Goal: Ask a question: Seek information or help from site administrators or community

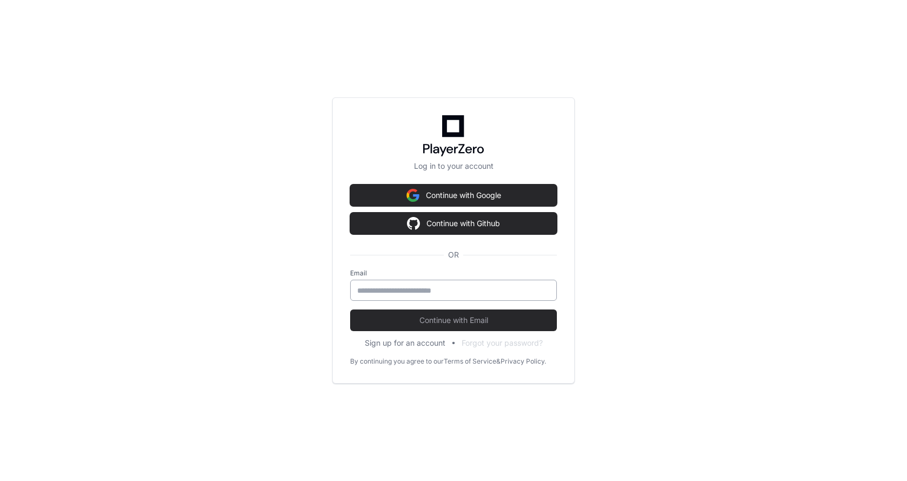
click at [376, 290] on input "email" at bounding box center [453, 290] width 193 height 11
type input "*"
type input "**********"
click at [350, 309] on button "Continue with Email" at bounding box center [453, 320] width 207 height 22
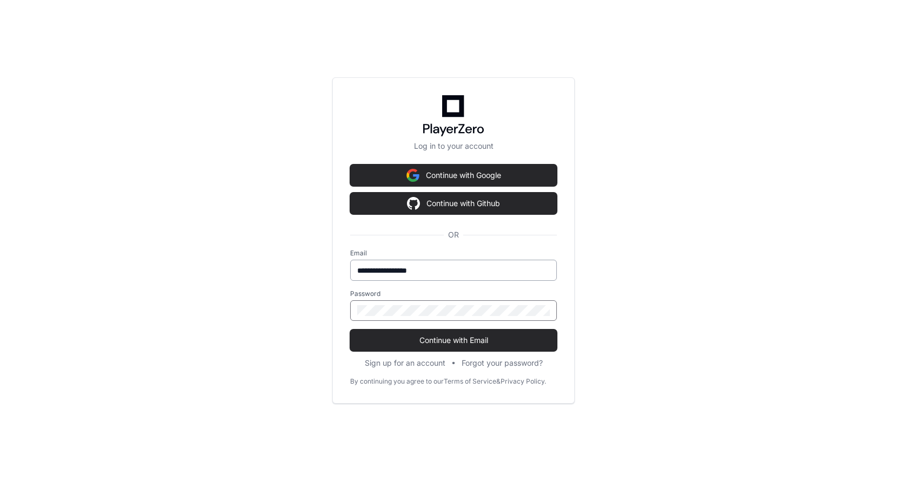
click at [350, 329] on button "Continue with Email" at bounding box center [453, 340] width 207 height 22
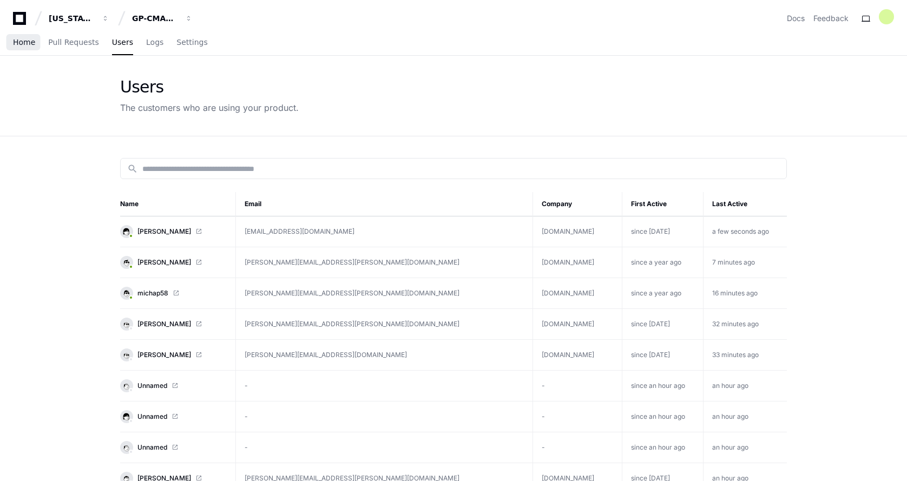
click at [20, 41] on span "Home" at bounding box center [24, 42] width 22 height 6
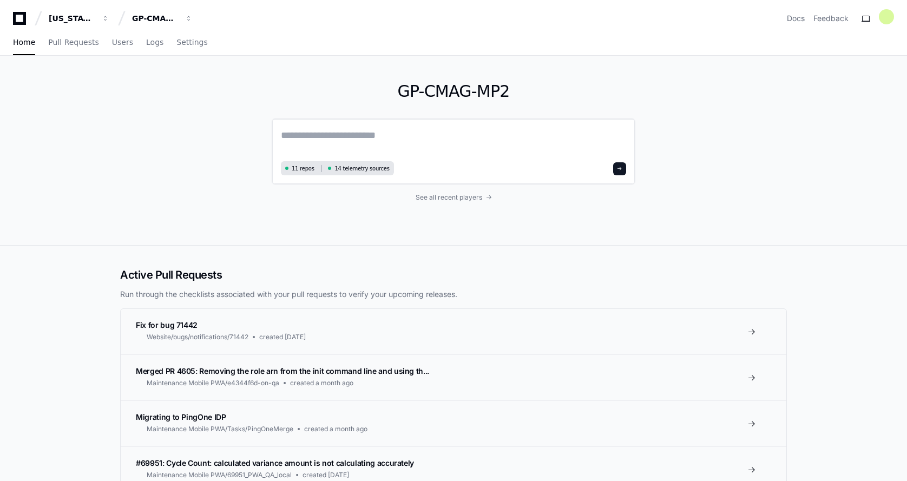
click at [298, 136] on textarea at bounding box center [453, 143] width 345 height 30
type textarea "*"
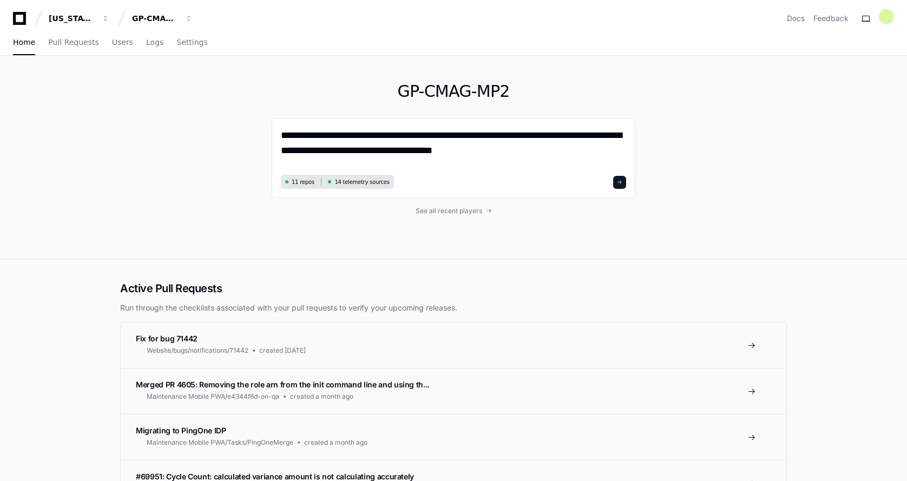
type textarea "**********"
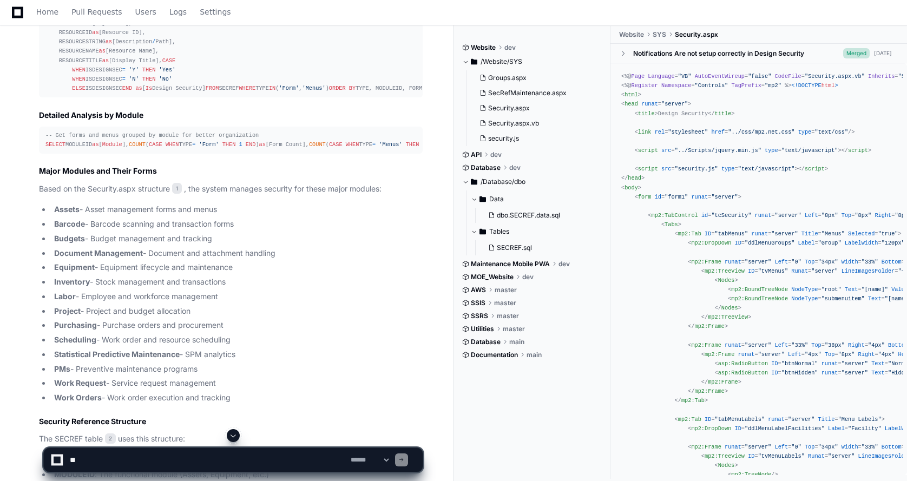
scroll to position [921, 0]
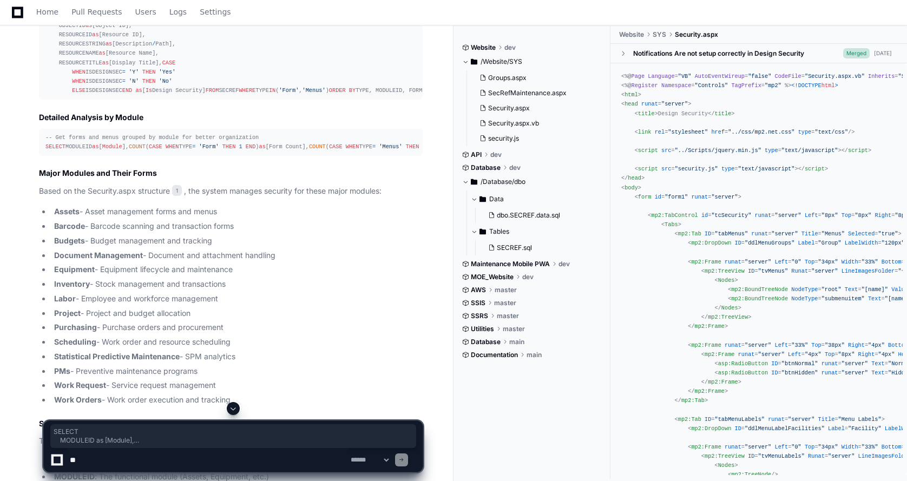
drag, startPoint x: 120, startPoint y: 335, endPoint x: 32, endPoint y: 260, distance: 115.8
click at [32, 260] on div "Security.aspx 1 SECREF.sql 2 Perfect! Now I can provide the user with a compreh…" at bounding box center [219, 117] width 405 height 943
copy div "SELECT MODULEID as [ Module ], COUNT ( CASE WHEN TYPE = 'Form' THEN 1 END ) as …"
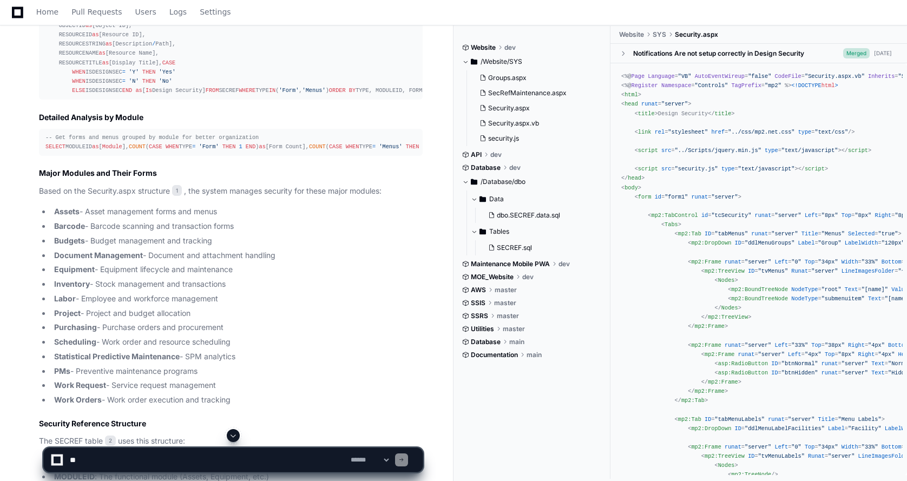
click at [250, 151] on div "-- Get forms and menus grouped by module for better organization SELECT MODULEI…" at bounding box center [230, 142] width 371 height 18
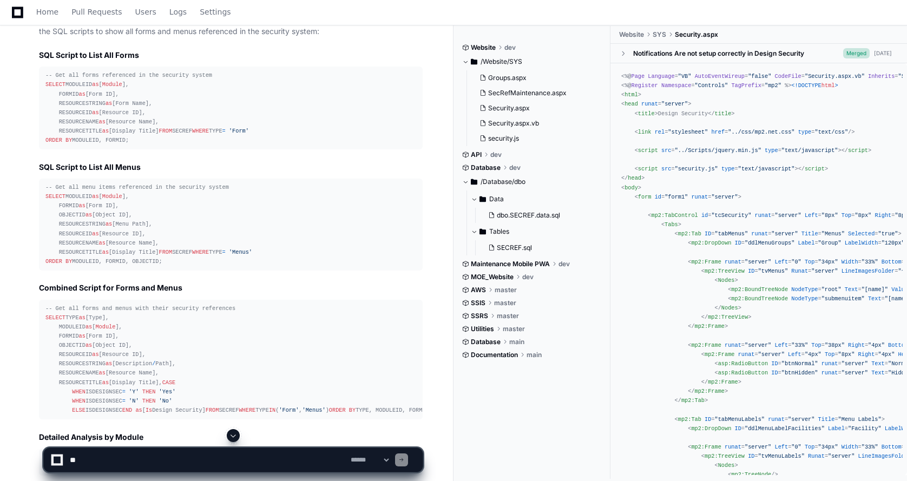
scroll to position [597, 0]
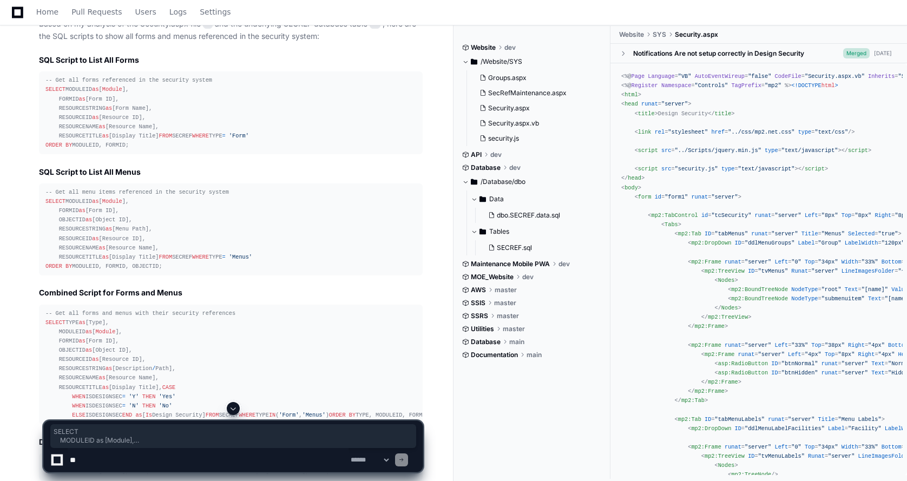
drag, startPoint x: 156, startPoint y: 171, endPoint x: 40, endPoint y: 90, distance: 142.1
click at [40, 90] on pre "-- Get all forms referenced in the security system SELECT MODULEID as [ Module …" at bounding box center [231, 112] width 384 height 83
copy div "SELECT MODULEID as [ Module ], FORMID as [Form ID], RESOURCESTRING as [Form Nam…"
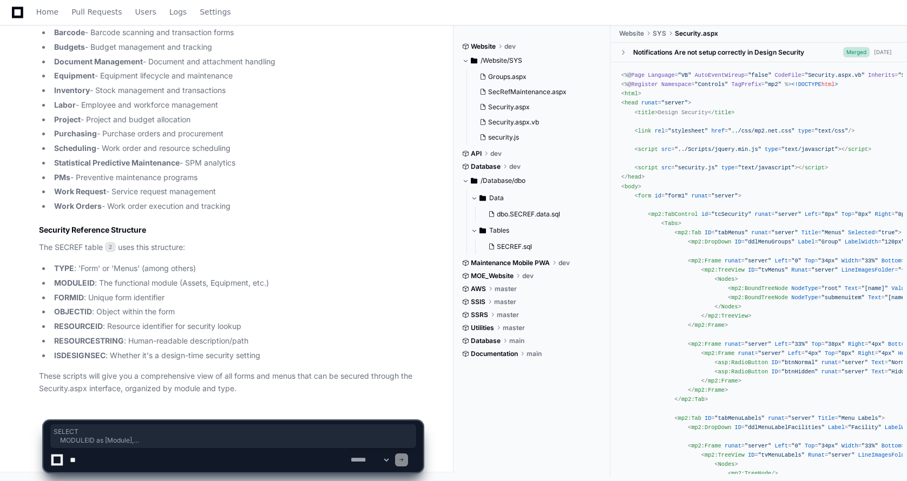
scroll to position [1300, 0]
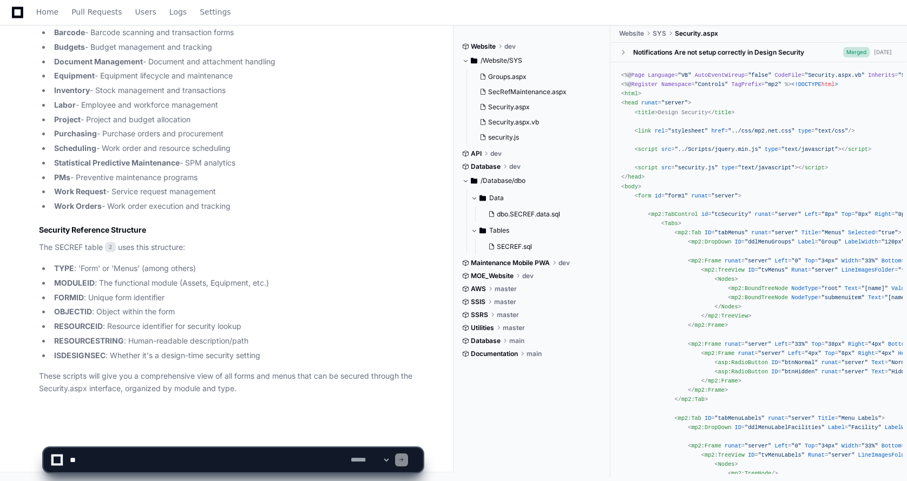
click at [95, 457] on textarea at bounding box center [208, 460] width 281 height 24
type textarea "**********"
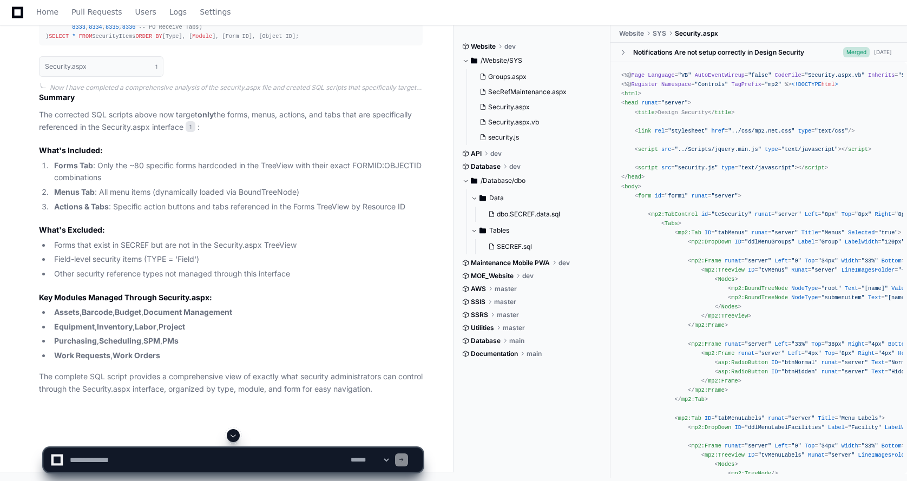
scroll to position [3163, 0]
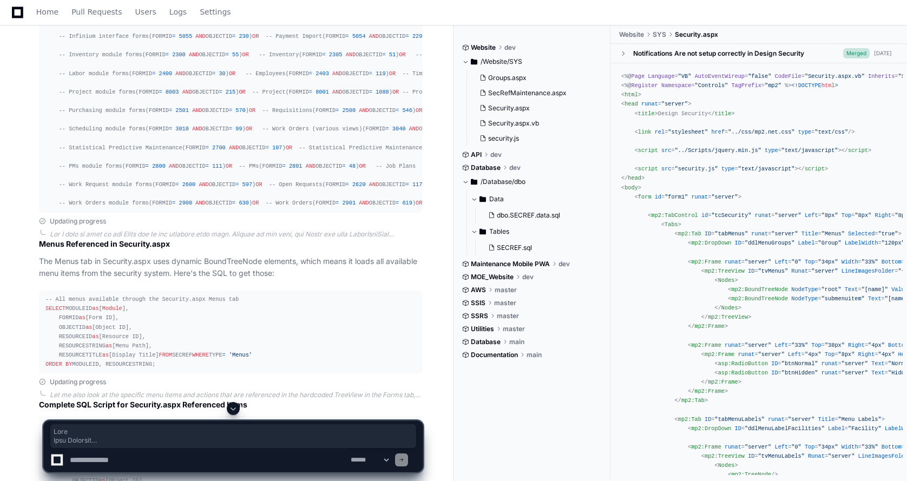
scroll to position [1941, 0]
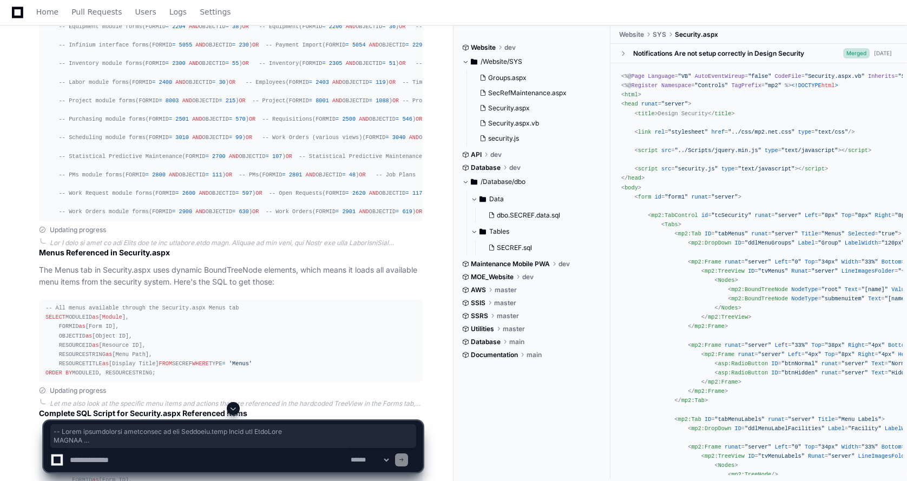
drag, startPoint x: 185, startPoint y: 169, endPoint x: 1, endPoint y: 86, distance: 201.7
copy div "-- Forms specifically referenced in the Security.aspx Forms tab TreeView SELECT…"
click at [410, 210] on div "-- Forms specifically referenced in the Security.aspx Forms tab TreeView SELECT…" at bounding box center [230, 54] width 371 height 324
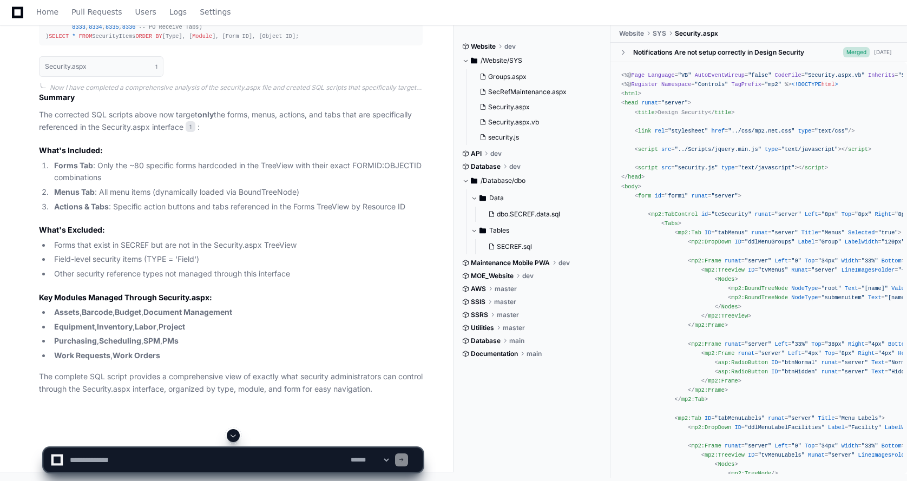
scroll to position [3239, 0]
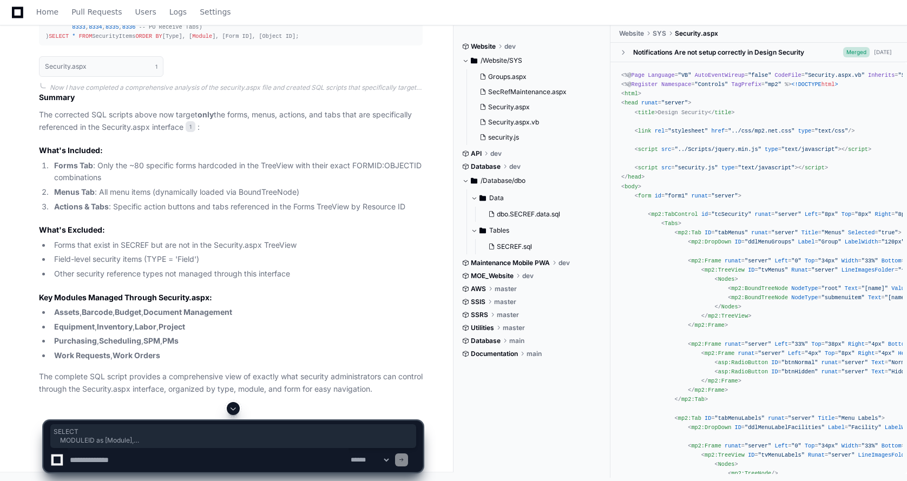
drag, startPoint x: 37, startPoint y: 195, endPoint x: 167, endPoint y: 282, distance: 156.8
copy div "SELECT MODULEID as [ Module ], FORMID as [Form ID], OBJECTID as [Object ID], RE…"
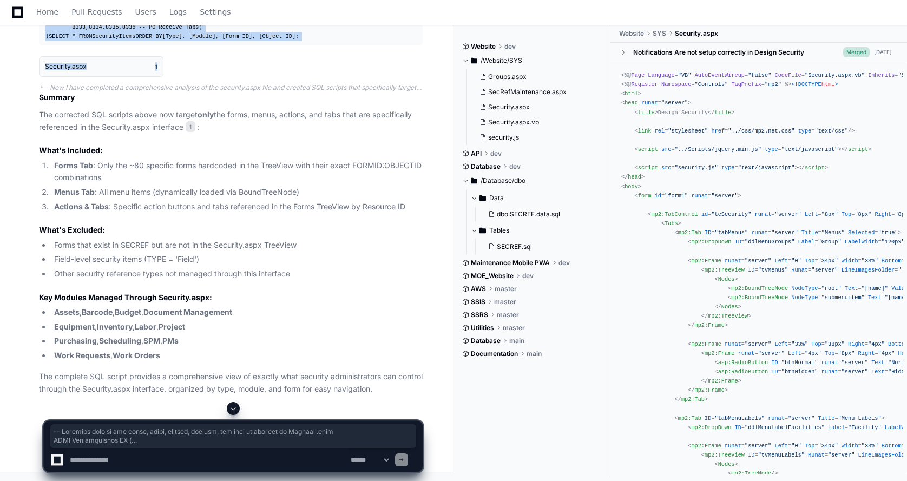
scroll to position [4509, 0]
drag, startPoint x: 44, startPoint y: 177, endPoint x: 253, endPoint y: 322, distance: 253.4
copy div "-- Complete list of all forms, menus, actions, buttons, and tabs referenced in …"
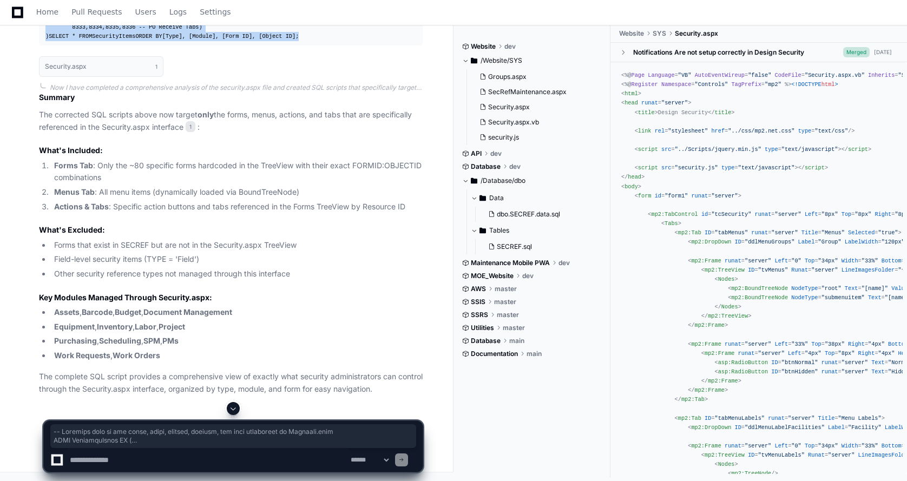
click at [255, 83] on div "Security.aspx 1" at bounding box center [231, 67] width 384 height 34
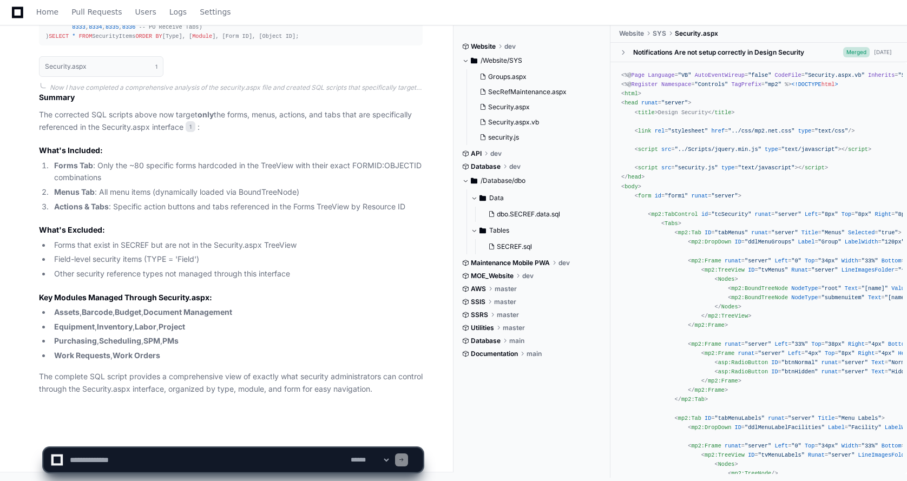
scroll to position [4793, 0]
click at [75, 462] on textarea at bounding box center [208, 460] width 281 height 24
click at [75, 457] on textarea at bounding box center [208, 460] width 281 height 24
click at [151, 461] on textarea at bounding box center [208, 460] width 281 height 24
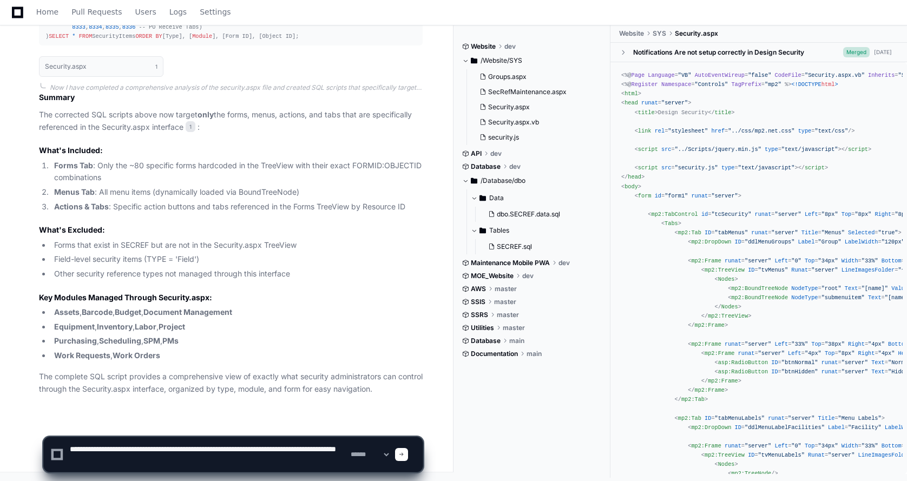
click at [135, 460] on textarea at bounding box center [208, 454] width 281 height 35
type textarea "**********"
click at [218, 431] on app-app-chat-input "**********" at bounding box center [233, 445] width 380 height 54
click at [404, 453] on span at bounding box center [401, 454] width 5 height 5
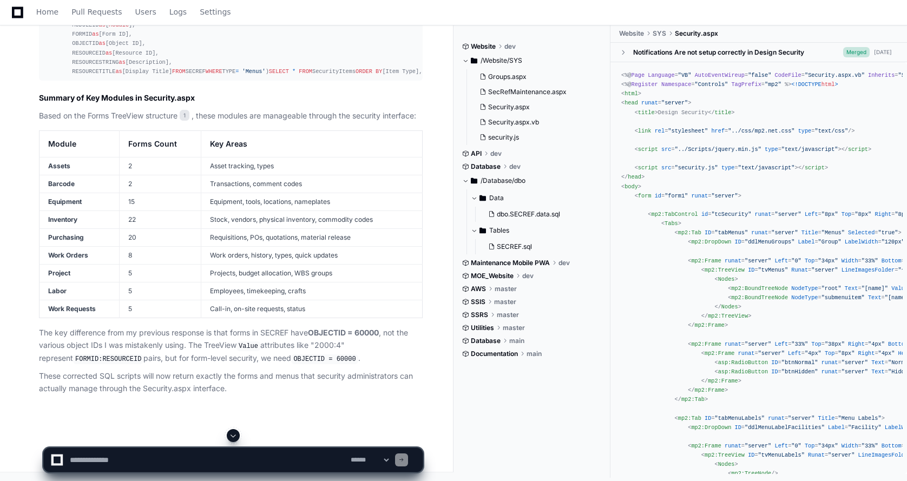
scroll to position [5471, 0]
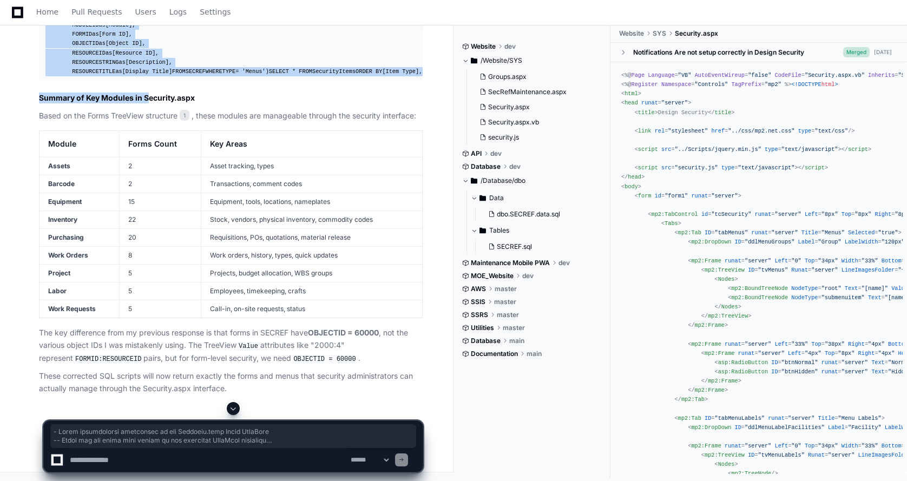
scroll to position [6412, 0]
drag, startPoint x: 49, startPoint y: 181, endPoint x: 217, endPoint y: 270, distance: 190.9
copy article "- Forms specifically referenced in the Security.aspx Forms TreeView -- These ar…"
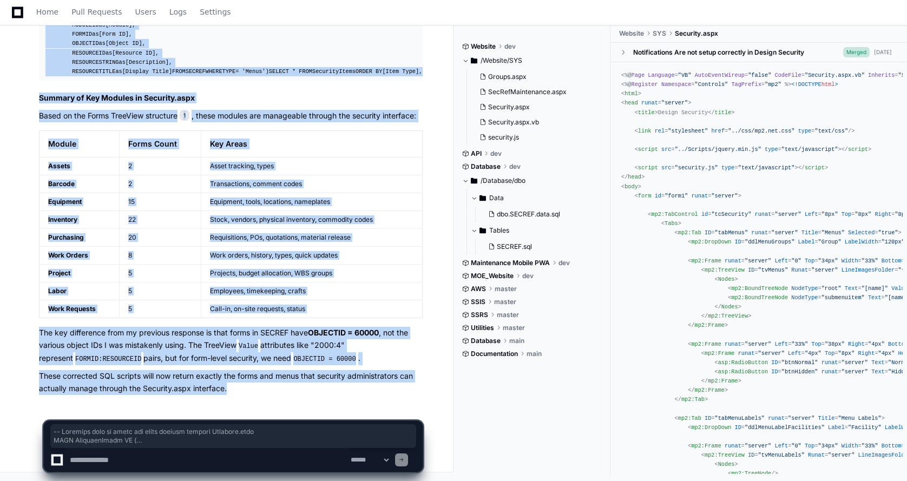
scroll to position [6607, 0]
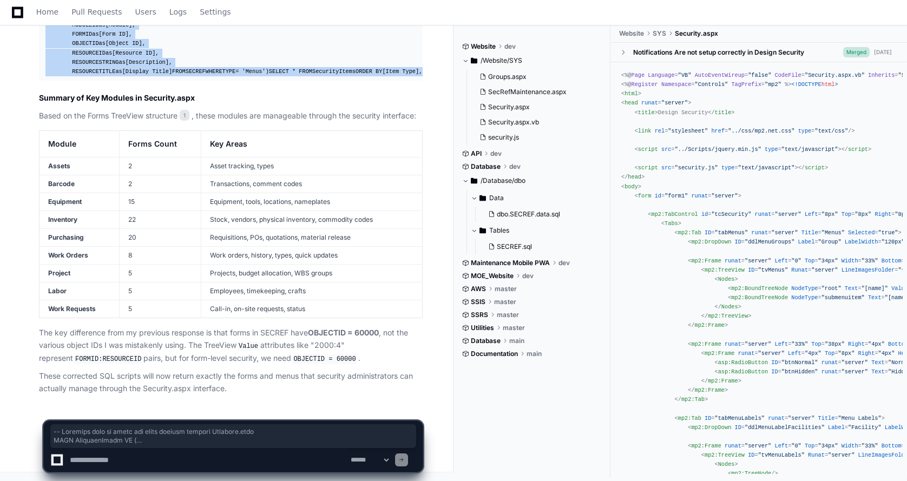
drag, startPoint x: 46, startPoint y: 84, endPoint x: 236, endPoint y: 70, distance: 191.0
copy div "-- Complete list of forms and menus managed through Security.aspx WITH Security…"
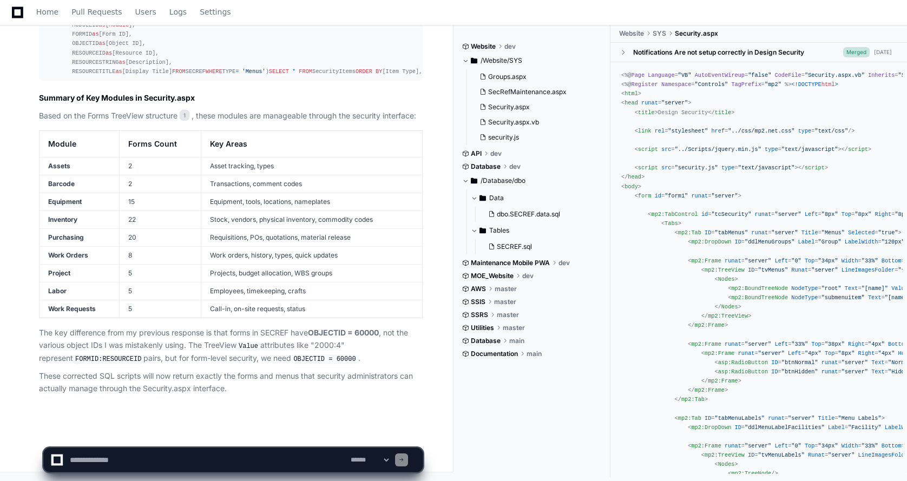
click at [81, 456] on textarea at bounding box center [208, 460] width 281 height 24
click at [281, 461] on textarea at bounding box center [208, 460] width 281 height 24
click at [297, 464] on textarea at bounding box center [208, 460] width 281 height 24
click at [295, 460] on textarea at bounding box center [208, 460] width 281 height 24
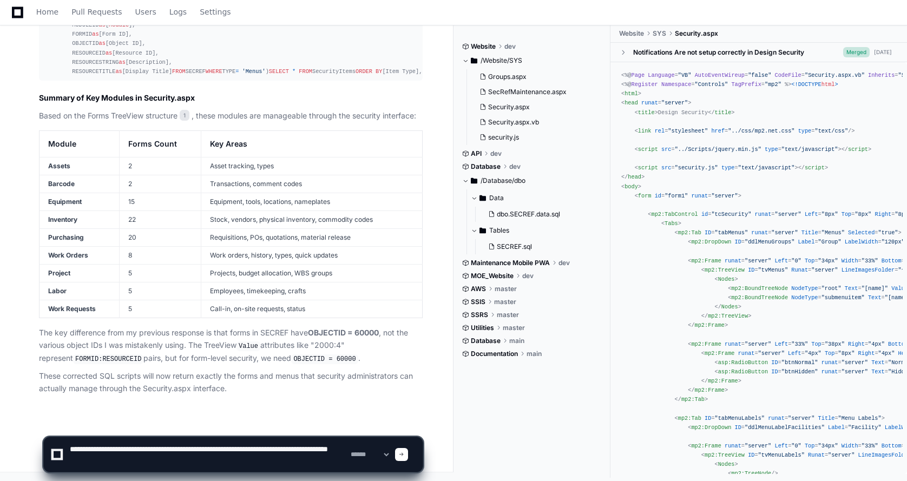
click at [287, 451] on textarea at bounding box center [208, 454] width 281 height 35
click at [287, 450] on textarea at bounding box center [208, 454] width 281 height 35
click at [251, 451] on textarea at bounding box center [208, 454] width 281 height 35
click at [282, 449] on textarea at bounding box center [208, 454] width 281 height 35
click at [279, 449] on textarea at bounding box center [208, 454] width 281 height 35
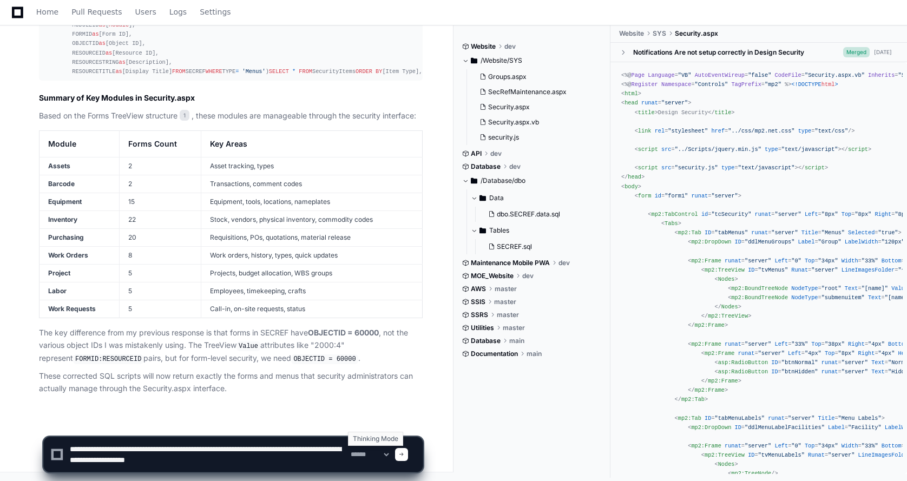
click at [349, 446] on div "Thinking Mode" at bounding box center [375, 439] width 55 height 14
click at [342, 449] on textarea at bounding box center [208, 454] width 281 height 35
click at [133, 460] on textarea at bounding box center [208, 454] width 281 height 35
drag, startPoint x: 224, startPoint y: 461, endPoint x: 240, endPoint y: 462, distance: 15.7
click at [240, 462] on textarea at bounding box center [208, 454] width 281 height 35
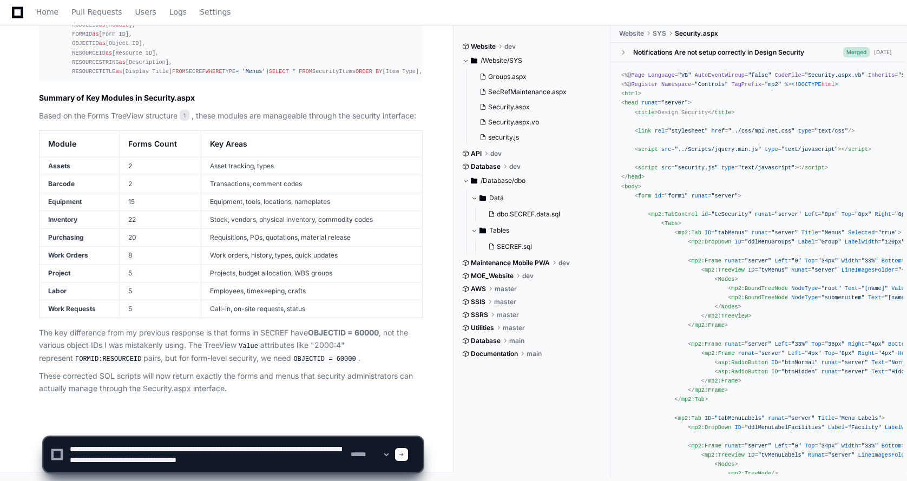
drag, startPoint x: 235, startPoint y: 459, endPoint x: 260, endPoint y: 462, distance: 25.6
click at [260, 462] on textarea at bounding box center [208, 454] width 281 height 35
click at [223, 461] on textarea at bounding box center [208, 454] width 281 height 35
click at [291, 466] on textarea at bounding box center [208, 454] width 281 height 35
type textarea "**********"
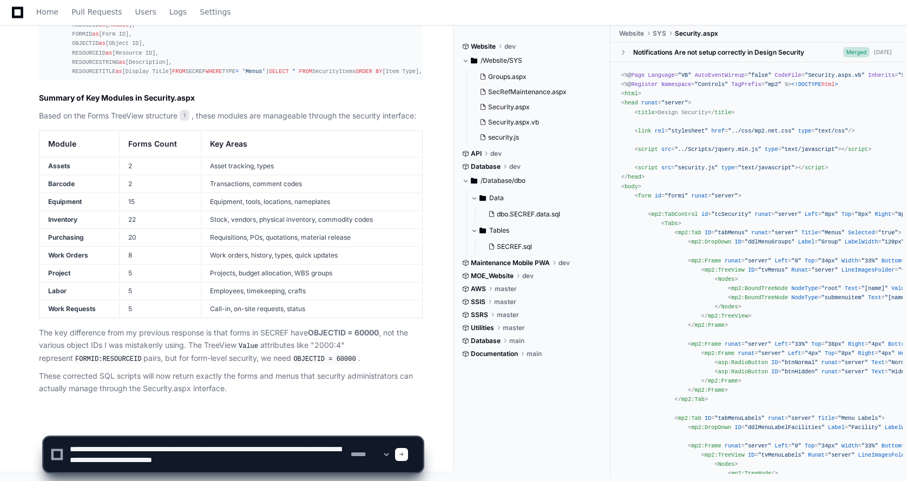
click at [404, 457] on span at bounding box center [401, 454] width 5 height 5
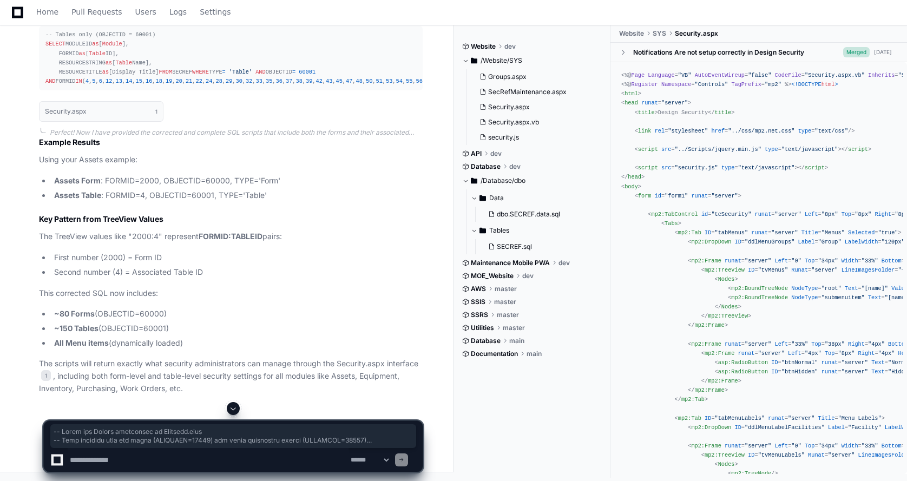
scroll to position [8014, 0]
drag, startPoint x: 46, startPoint y: 163, endPoint x: 359, endPoint y: 295, distance: 339.1
copy div "-- Forms and Tables referenced in Security.aspx -- This includes both the forms…"
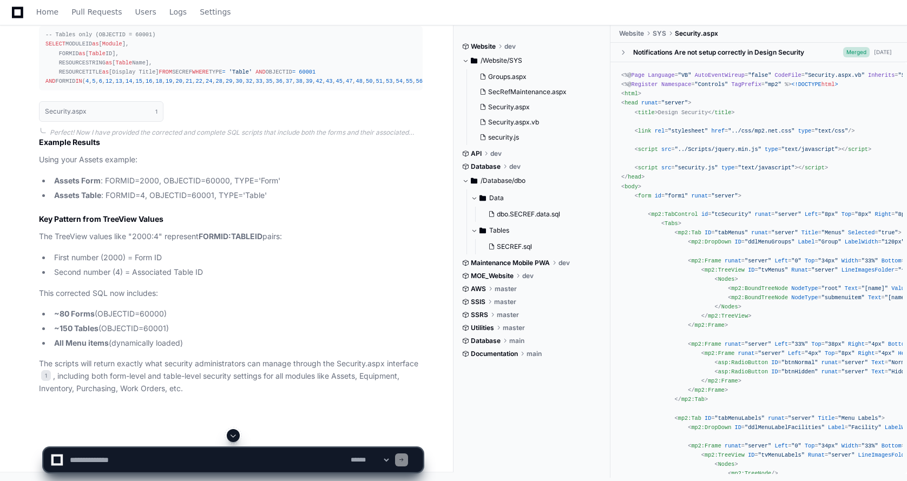
click at [82, 457] on textarea at bounding box center [208, 460] width 281 height 24
click at [78, 461] on textarea at bounding box center [208, 460] width 281 height 24
click at [111, 460] on textarea at bounding box center [208, 460] width 281 height 24
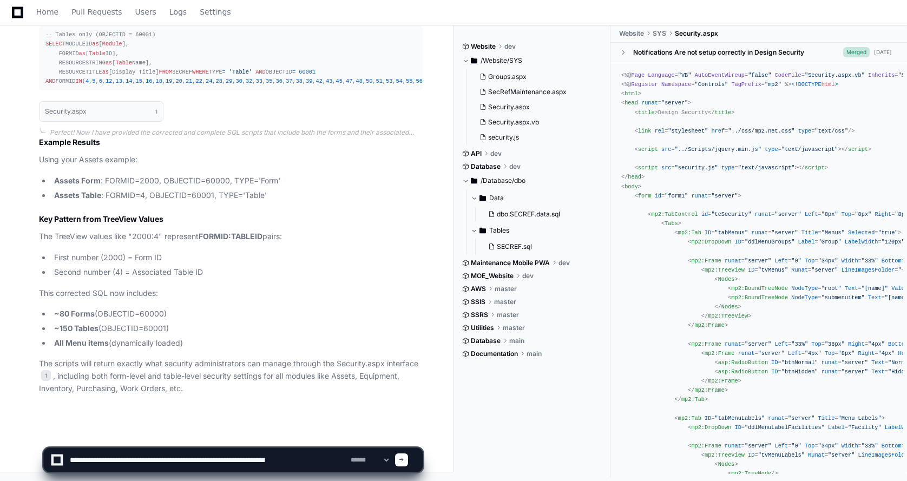
click at [306, 459] on textarea at bounding box center [208, 460] width 281 height 24
click at [335, 460] on textarea at bounding box center [208, 460] width 281 height 24
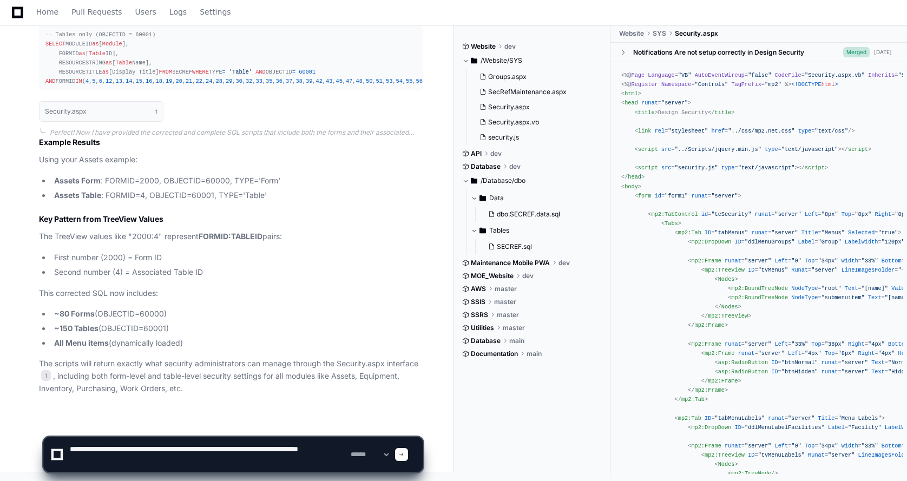
click at [114, 461] on textarea at bounding box center [208, 454] width 281 height 35
click at [107, 461] on textarea at bounding box center [208, 454] width 281 height 35
click at [151, 460] on textarea at bounding box center [208, 454] width 281 height 35
type textarea "**********"
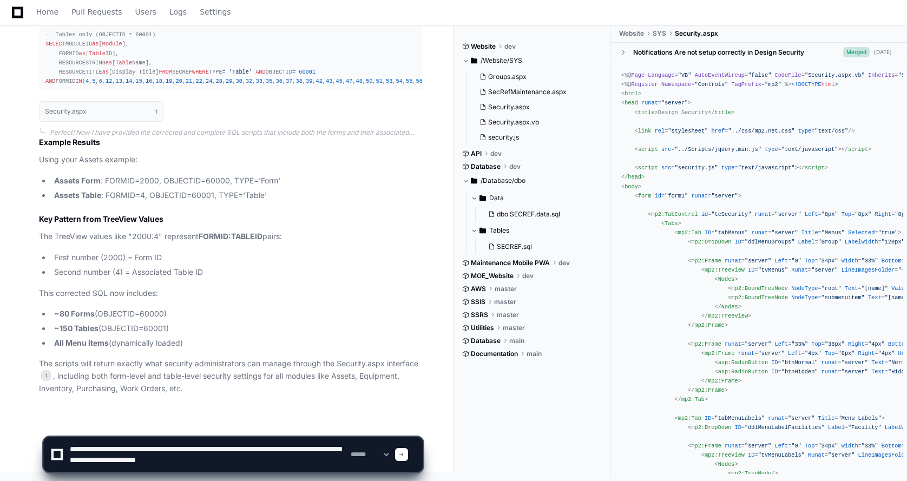
click at [404, 457] on span at bounding box center [401, 454] width 5 height 5
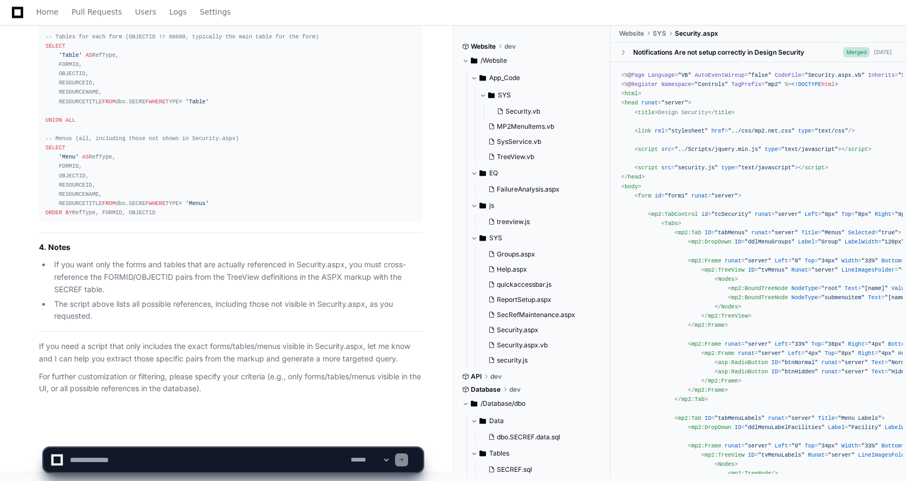
scroll to position [9704, 0]
click at [75, 458] on textarea at bounding box center [208, 460] width 281 height 24
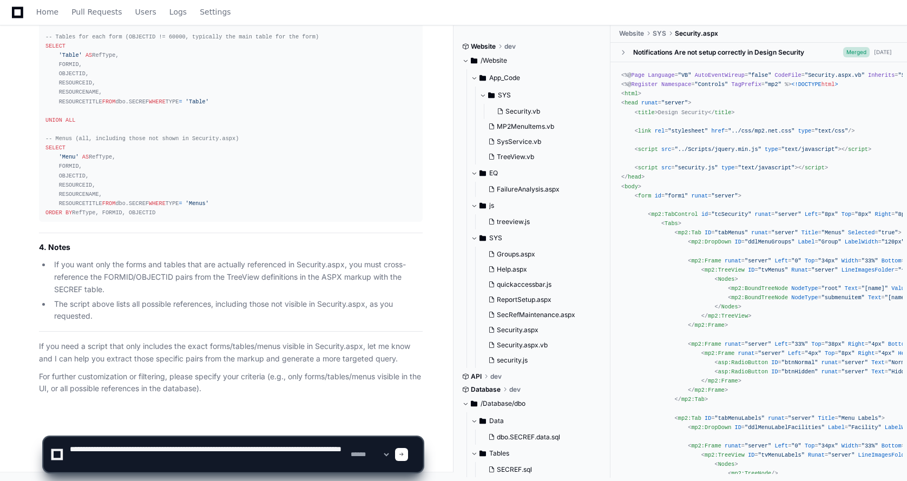
type textarea "**********"
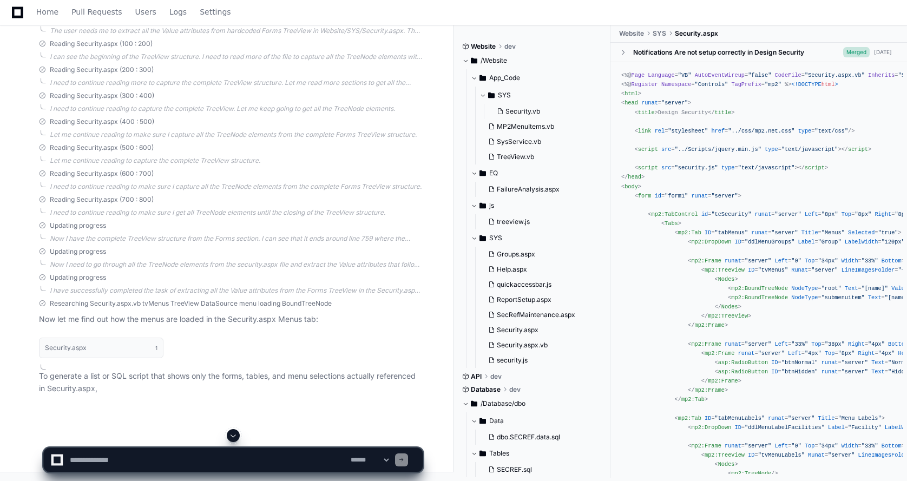
scroll to position [10263, 0]
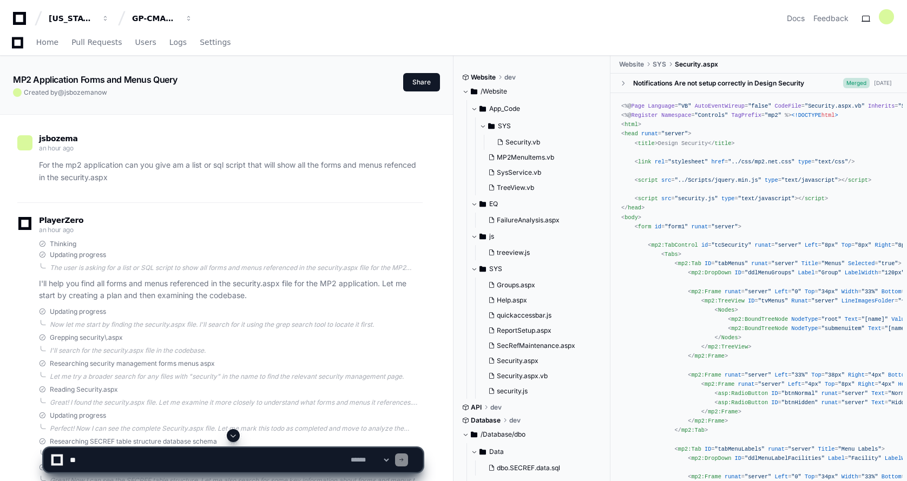
scroll to position [10263, 0]
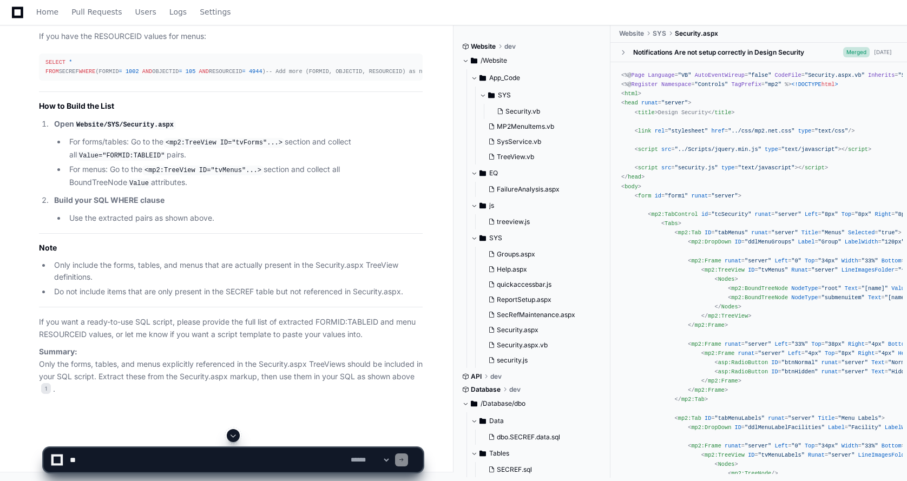
click at [235, 433] on span at bounding box center [233, 435] width 9 height 9
click at [109, 454] on textarea at bounding box center [208, 460] width 281 height 24
type textarea "*"
click at [134, 461] on textarea at bounding box center [208, 460] width 281 height 24
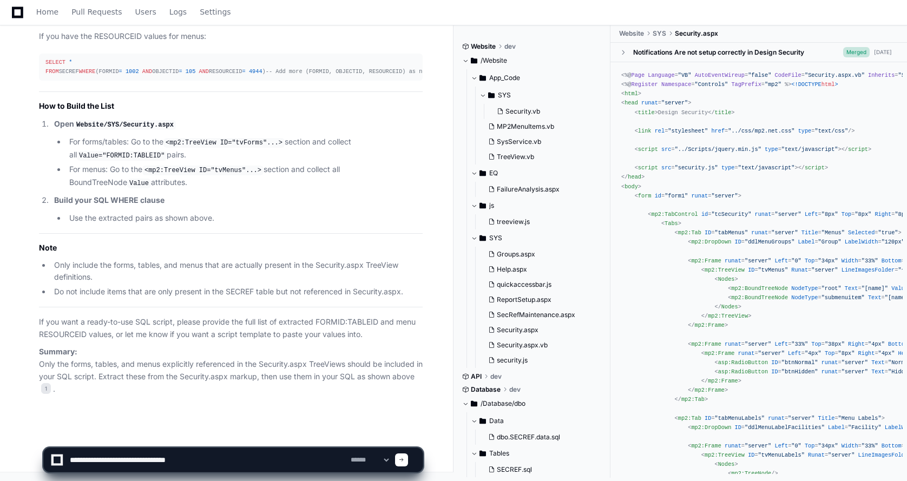
click at [209, 460] on textarea at bounding box center [208, 460] width 281 height 24
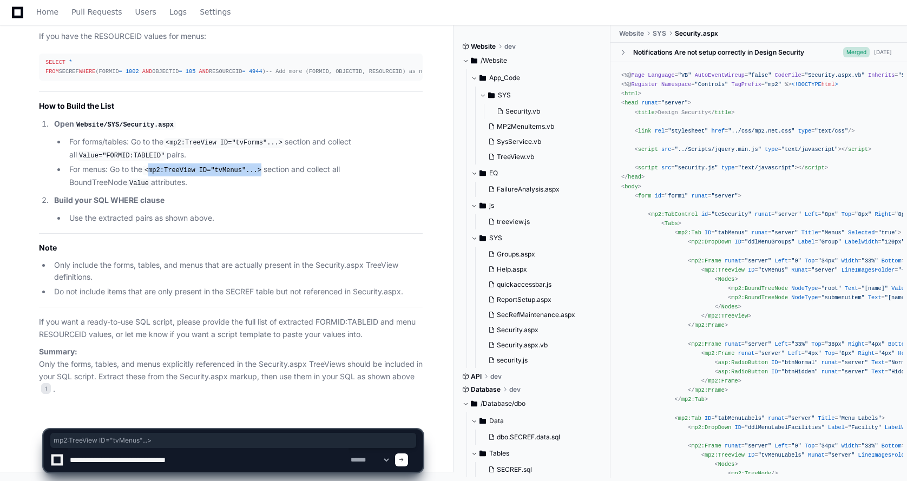
drag, startPoint x: 151, startPoint y: 171, endPoint x: 255, endPoint y: 174, distance: 104.4
click at [255, 174] on code "<mp2:TreeView ID="tvMenus"...>" at bounding box center [202, 171] width 121 height 10
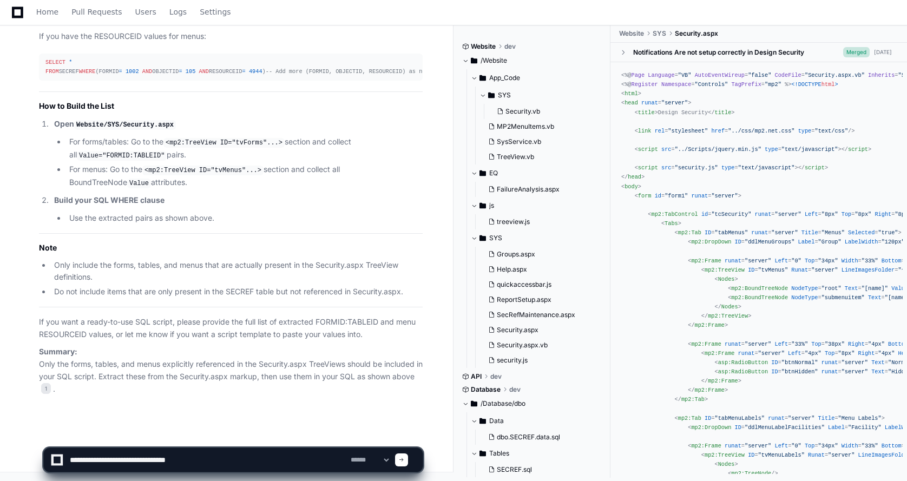
click at [239, 183] on li "For menus: Go to the <mp2:TreeView ID="tvMenus"...> section and collect all Bou…" at bounding box center [244, 175] width 356 height 25
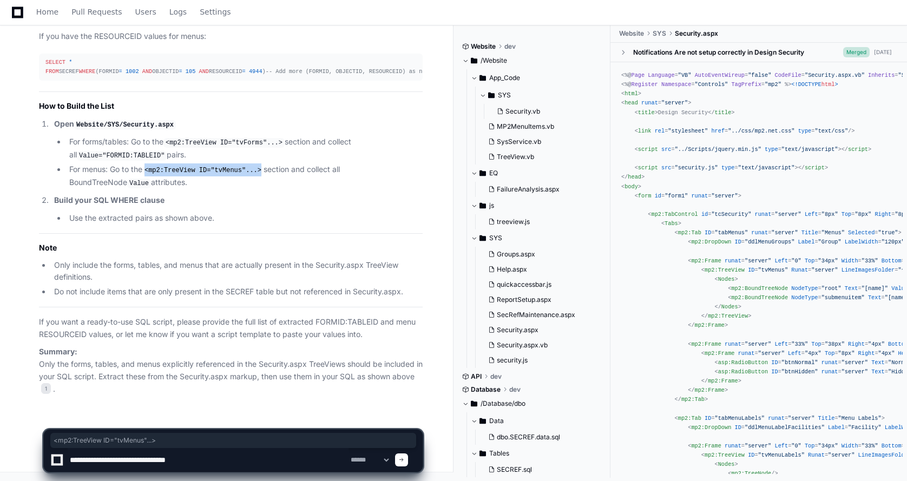
drag, startPoint x: 149, startPoint y: 170, endPoint x: 256, endPoint y: 175, distance: 107.7
click at [256, 175] on li "For menus: Go to the <mp2:TreeView ID="tvMenus"...> section and collect all Bou…" at bounding box center [244, 175] width 356 height 25
copy code "<mp2:TreeView ID="tvMenus"...>"
click at [231, 461] on textarea at bounding box center [208, 460] width 281 height 24
paste textarea "**********"
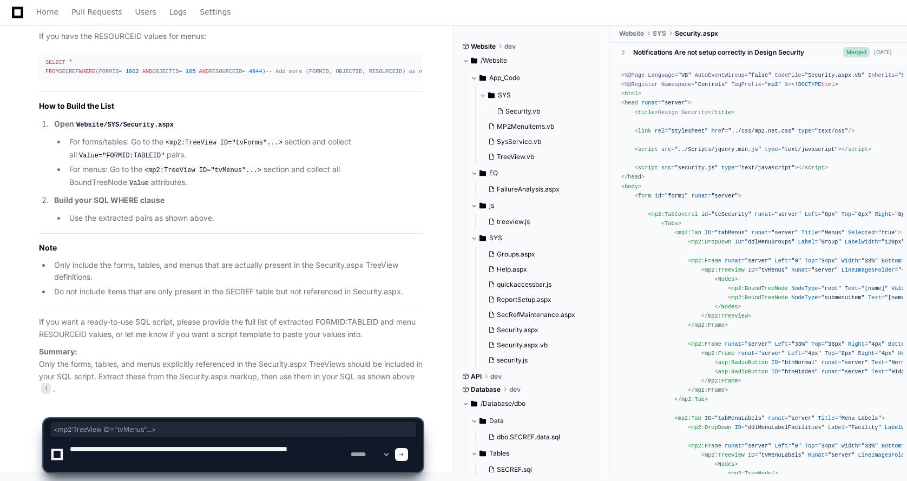
click at [138, 462] on textarea at bounding box center [208, 454] width 281 height 35
type textarea "**********"
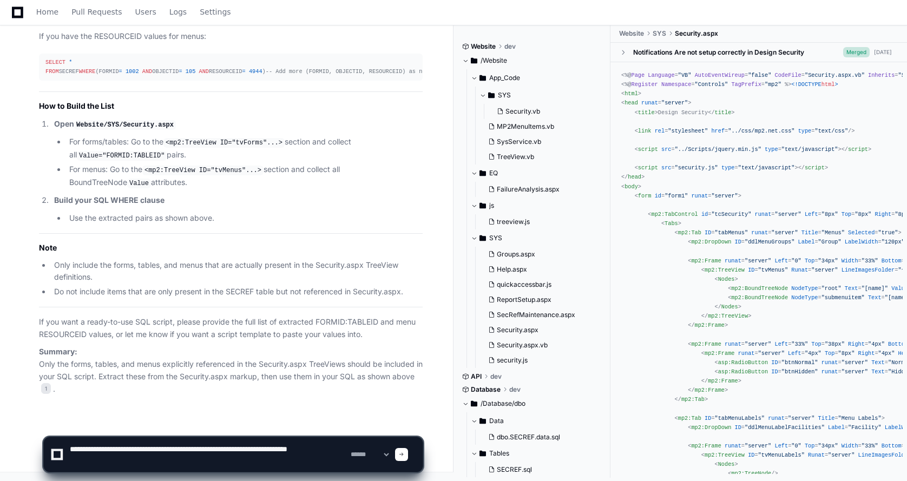
click at [404, 454] on span at bounding box center [401, 454] width 5 height 5
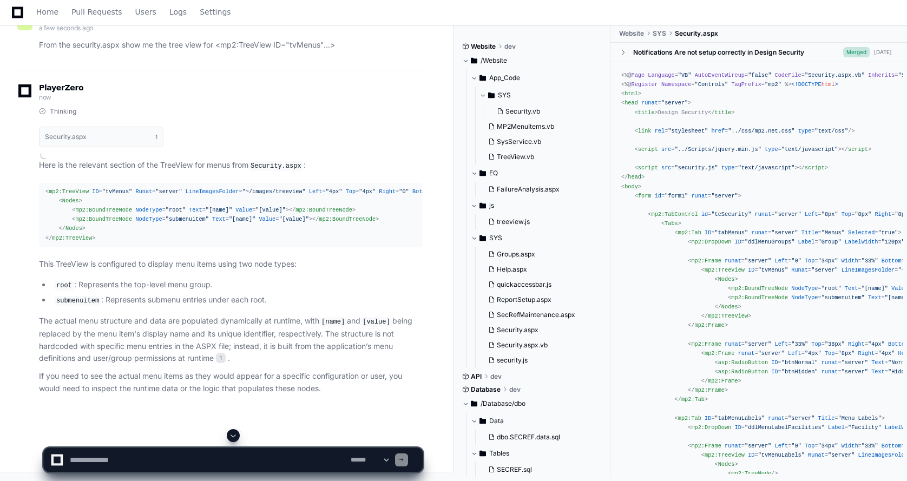
scroll to position [11519, 0]
click at [93, 462] on textarea at bounding box center [208, 460] width 281 height 24
click at [157, 461] on textarea at bounding box center [208, 460] width 281 height 24
click at [295, 461] on textarea at bounding box center [208, 460] width 281 height 24
click at [306, 459] on textarea at bounding box center [208, 460] width 281 height 24
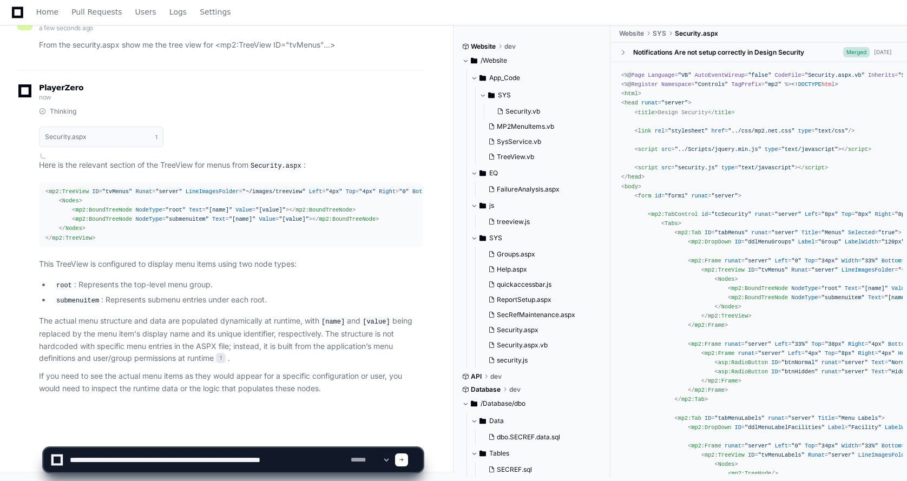
type textarea "**********"
click at [404, 461] on span at bounding box center [401, 459] width 5 height 5
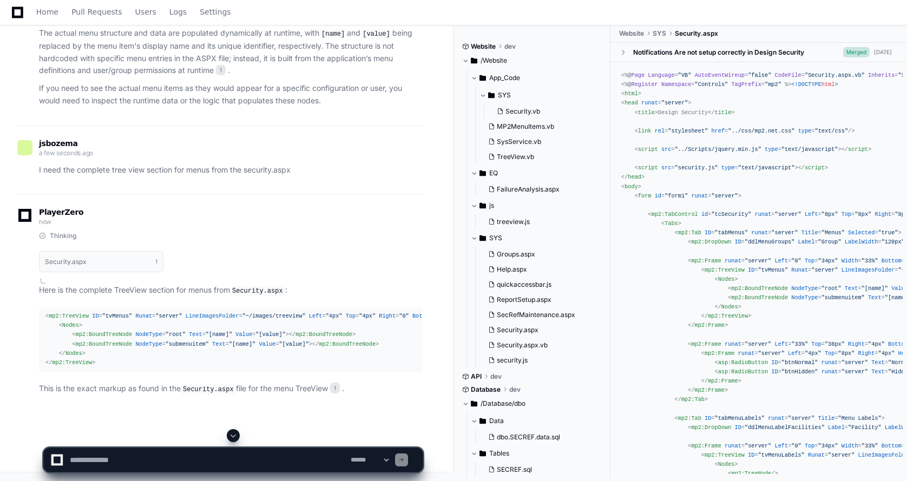
scroll to position [11806, 0]
click at [187, 357] on div "< mp2:TreeView ID = "tvMenus" Runat = "server" LineImagesFolder = "~/images/tre…" at bounding box center [230, 340] width 371 height 56
click at [75, 458] on textarea at bounding box center [208, 460] width 281 height 24
paste textarea "**********"
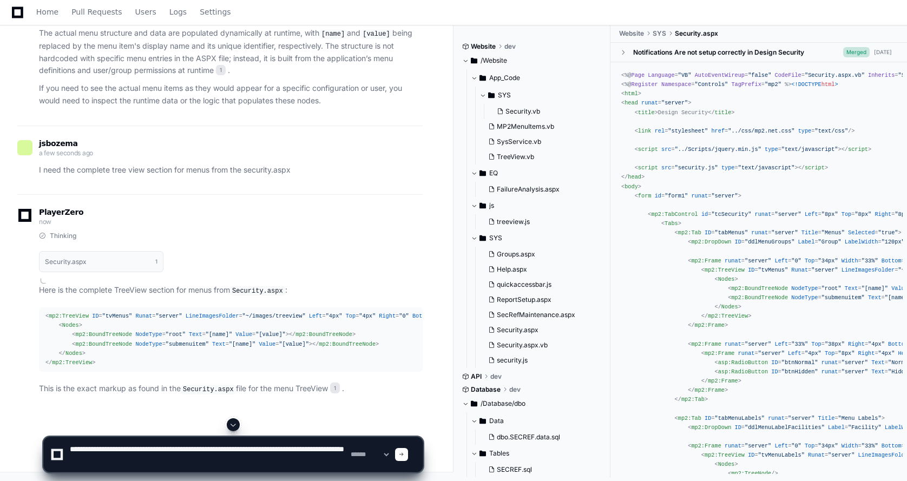
scroll to position [3, 0]
click at [211, 446] on textarea at bounding box center [208, 454] width 281 height 35
drag, startPoint x: 176, startPoint y: 445, endPoint x: 209, endPoint y: 453, distance: 34.0
click at [209, 453] on textarea at bounding box center [208, 454] width 281 height 35
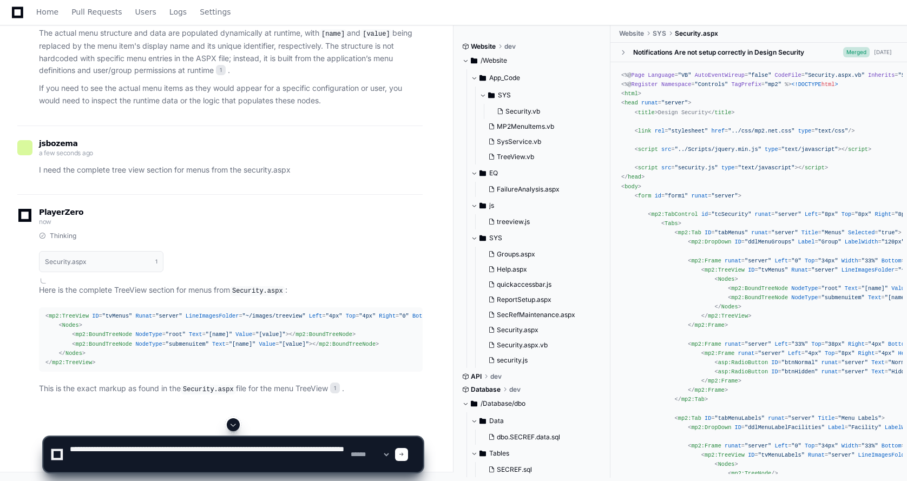
click at [190, 453] on textarea at bounding box center [208, 454] width 281 height 35
drag, startPoint x: 176, startPoint y: 449, endPoint x: 191, endPoint y: 453, distance: 15.1
click at [191, 453] on textarea at bounding box center [208, 454] width 281 height 35
click at [206, 448] on textarea at bounding box center [208, 454] width 281 height 35
click at [264, 466] on textarea at bounding box center [208, 454] width 281 height 35
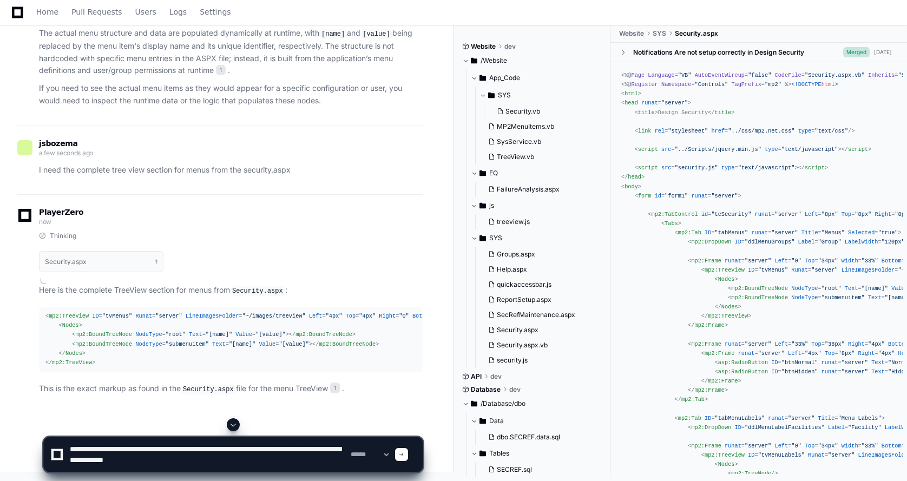
click at [275, 453] on textarea at bounding box center [208, 454] width 281 height 35
click at [215, 462] on textarea at bounding box center [208, 454] width 281 height 35
click at [71, 448] on textarea at bounding box center [208, 454] width 281 height 35
click at [165, 452] on textarea at bounding box center [208, 454] width 281 height 35
click at [155, 446] on textarea at bounding box center [208, 454] width 281 height 35
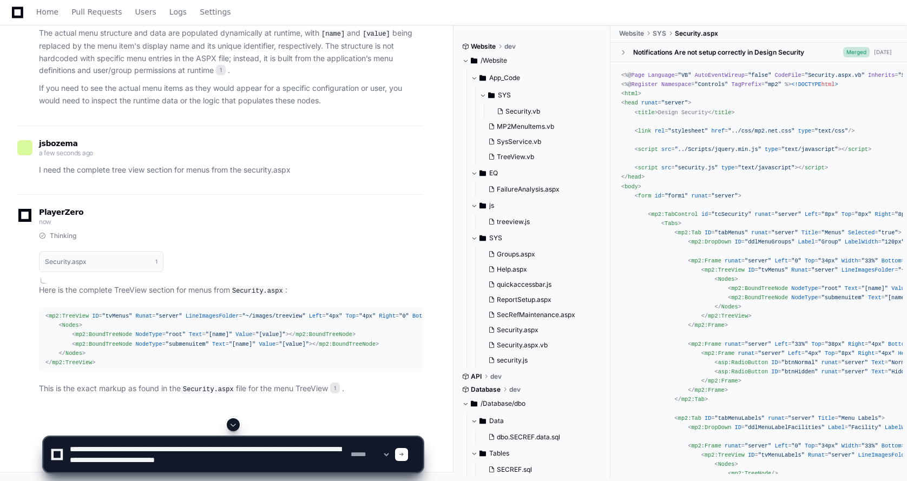
click at [153, 448] on textarea at bounding box center [208, 454] width 281 height 35
drag, startPoint x: 228, startPoint y: 448, endPoint x: 285, endPoint y: 452, distance: 57.0
click at [285, 452] on textarea at bounding box center [208, 454] width 281 height 35
drag, startPoint x: 290, startPoint y: 447, endPoint x: 335, endPoint y: 452, distance: 44.6
click at [335, 452] on textarea at bounding box center [208, 454] width 281 height 35
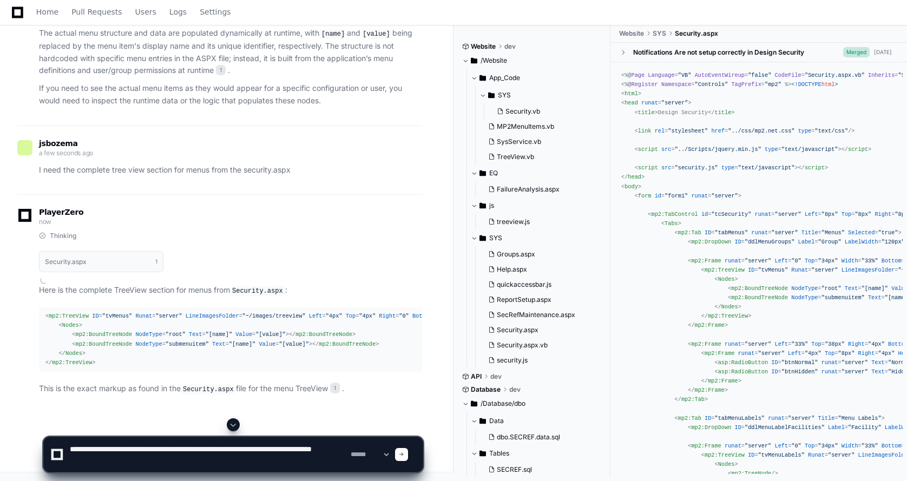
drag, startPoint x: 288, startPoint y: 450, endPoint x: 341, endPoint y: 457, distance: 53.5
click at [341, 457] on textarea at bounding box center [208, 454] width 281 height 35
click at [267, 447] on textarea at bounding box center [208, 454] width 281 height 35
type textarea "**********"
click at [408, 458] on div at bounding box center [401, 454] width 13 height 13
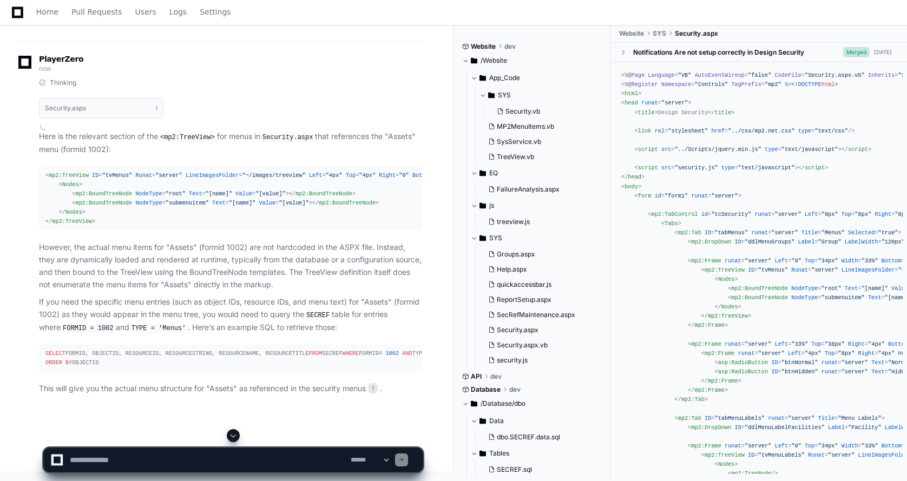
scroll to position [12265, 0]
click at [69, 458] on textarea at bounding box center [208, 460] width 281 height 24
type textarea "*"
click at [278, 459] on textarea at bounding box center [208, 460] width 281 height 24
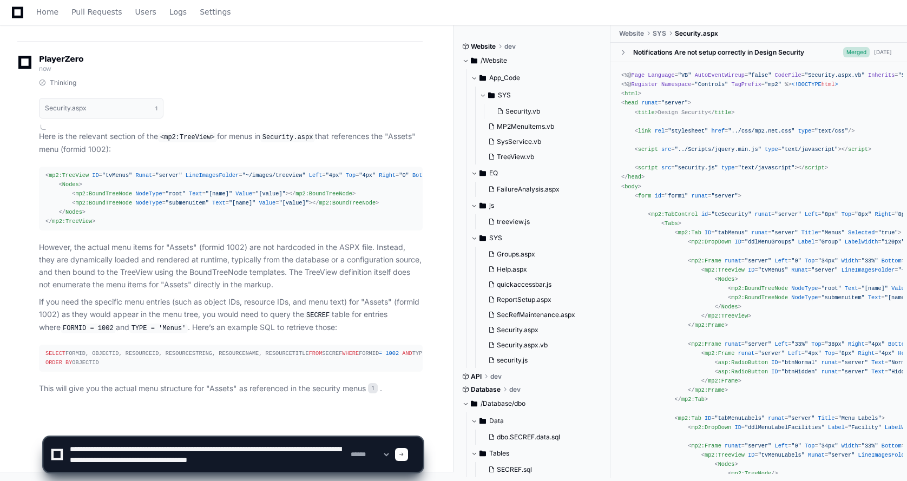
click at [303, 462] on textarea at bounding box center [208, 454] width 281 height 35
paste textarea "**********"
click at [153, 464] on textarea at bounding box center [208, 454] width 281 height 35
paste textarea "**********"
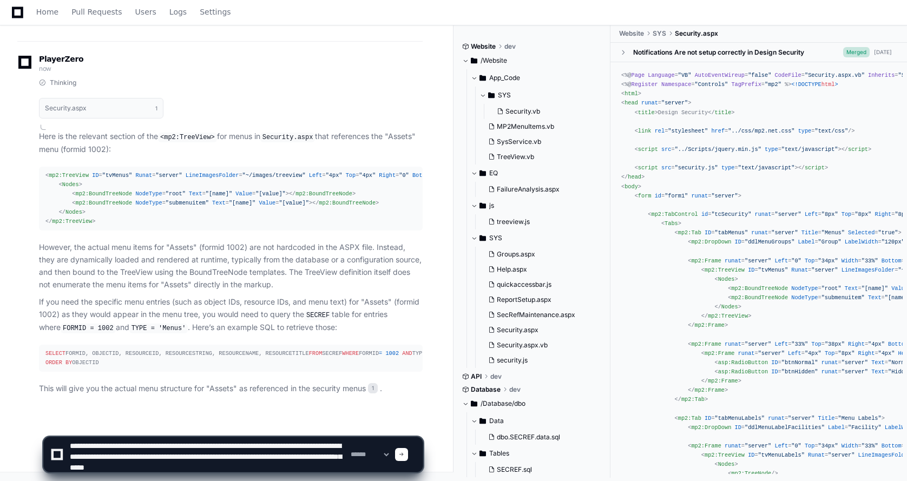
click at [263, 457] on textarea at bounding box center [208, 454] width 281 height 35
click at [300, 458] on textarea at bounding box center [208, 454] width 281 height 35
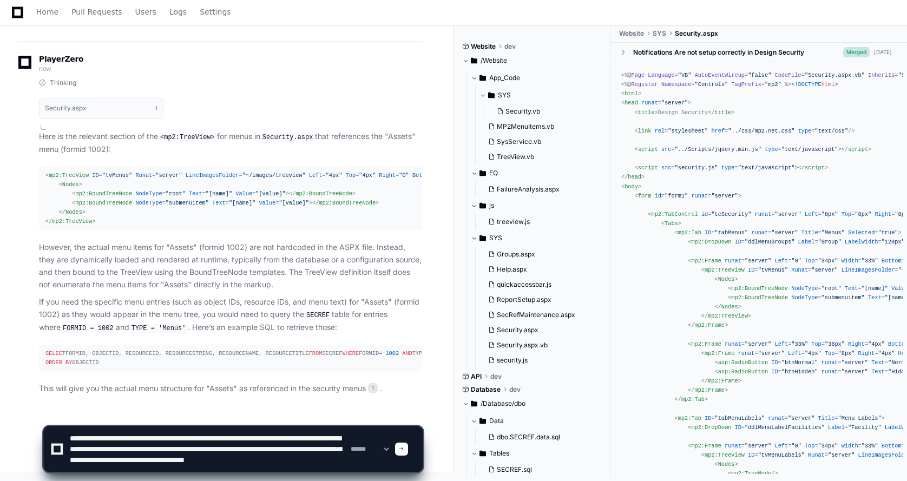
click at [140, 457] on textarea at bounding box center [208, 448] width 281 height 45
click at [242, 457] on textarea at bounding box center [208, 448] width 281 height 45
click at [244, 459] on textarea at bounding box center [208, 448] width 281 height 45
click at [247, 458] on textarea at bounding box center [208, 448] width 281 height 45
click at [309, 458] on textarea at bounding box center [208, 448] width 281 height 45
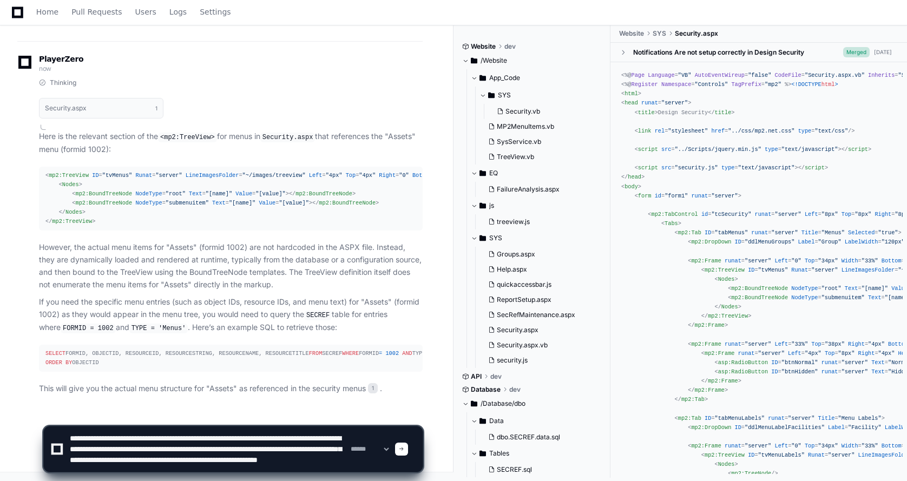
click at [214, 465] on textarea at bounding box center [208, 448] width 281 height 45
click at [314, 456] on textarea at bounding box center [208, 448] width 281 height 45
click at [310, 457] on textarea at bounding box center [208, 448] width 281 height 45
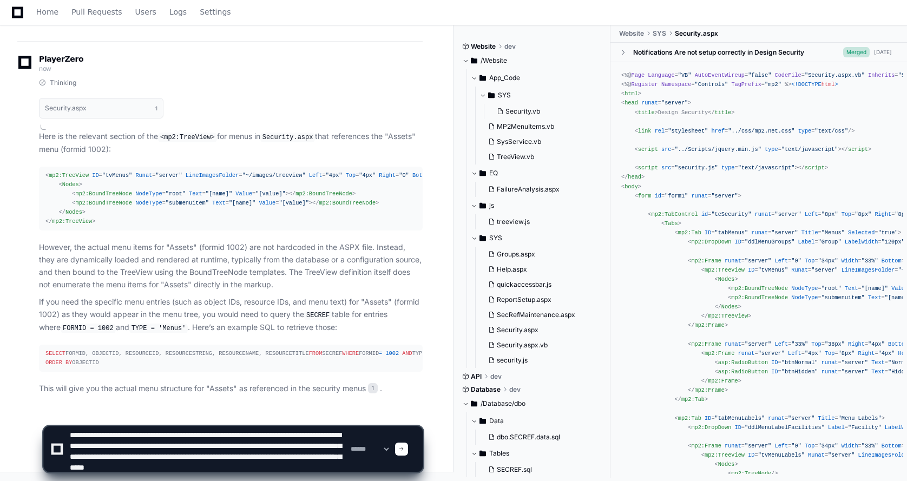
scroll to position [11, 0]
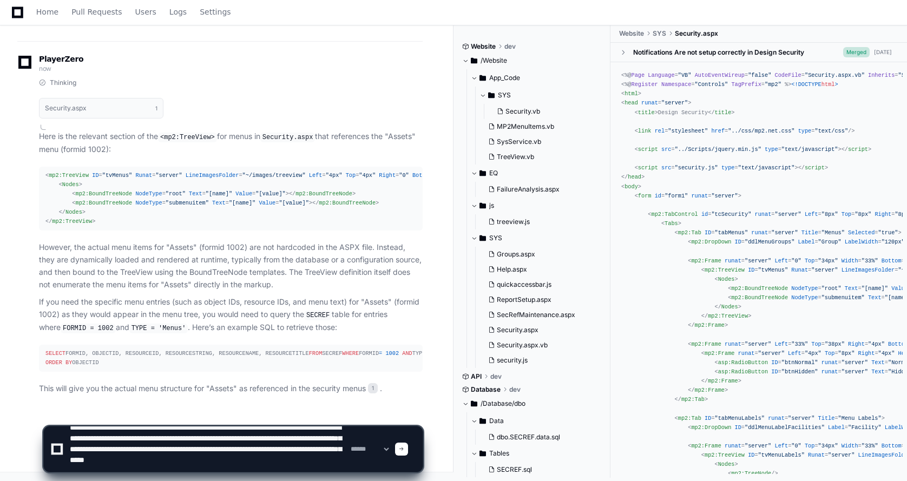
drag, startPoint x: 86, startPoint y: 465, endPoint x: 116, endPoint y: 465, distance: 29.8
click at [116, 465] on textarea at bounding box center [208, 448] width 281 height 45
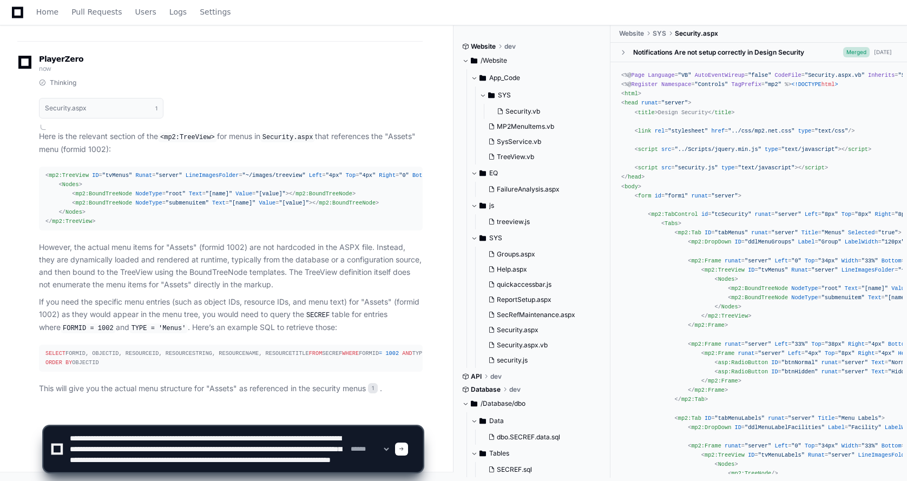
click at [86, 461] on textarea at bounding box center [208, 448] width 281 height 45
click at [283, 461] on textarea at bounding box center [208, 448] width 281 height 45
click at [297, 464] on textarea at bounding box center [208, 448] width 281 height 45
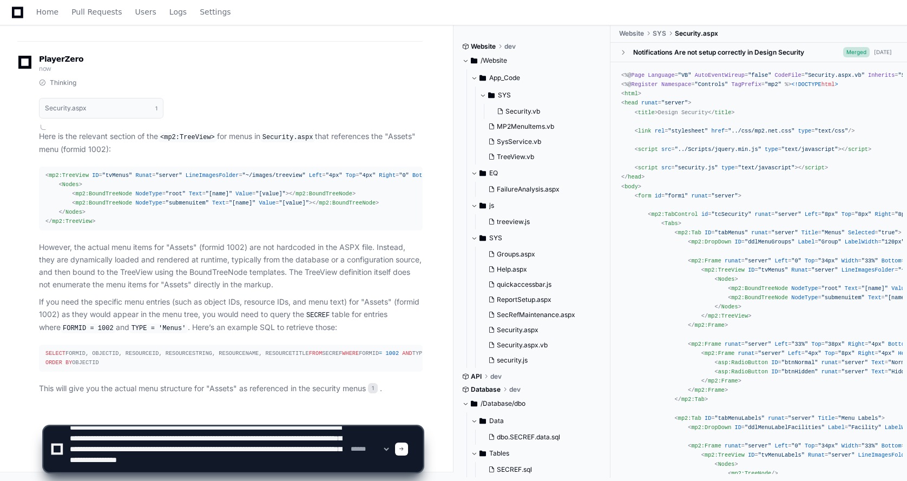
scroll to position [14, 0]
type textarea "**********"
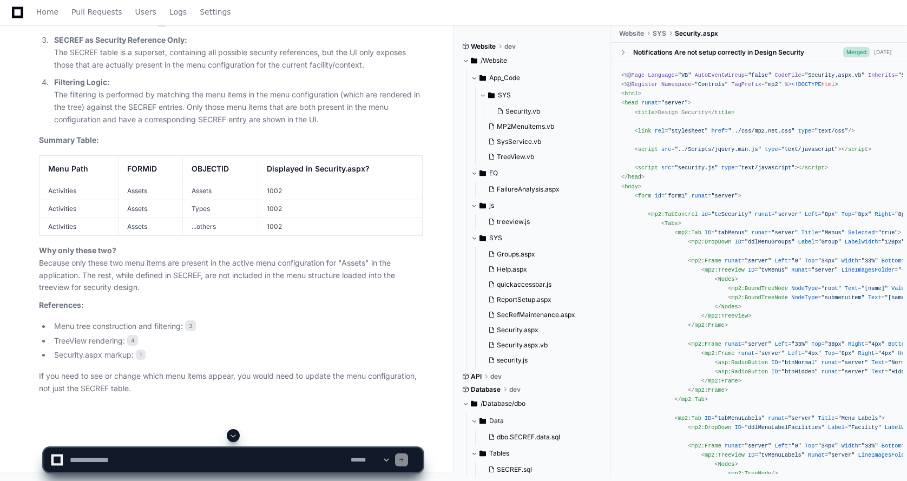
scroll to position [12870, 0]
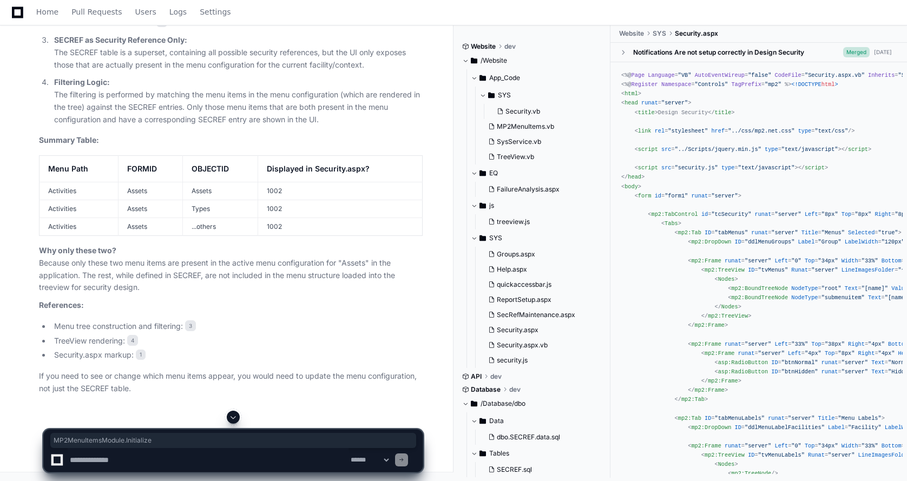
drag, startPoint x: 158, startPoint y: 283, endPoint x: 55, endPoint y: 278, distance: 104.0
click at [69, 16] on code "MP2MenuItemsModule.Initialize()" at bounding box center [131, 11] width 125 height 10
copy code "MP2MenuItemsModule.Initialize"
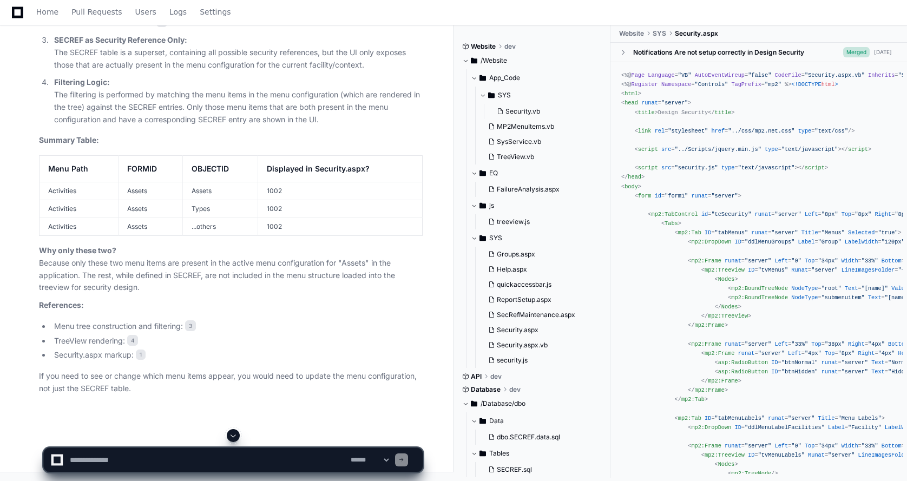
click at [91, 455] on textarea at bounding box center [208, 460] width 281 height 24
paste textarea "**********"
type textarea "**********"
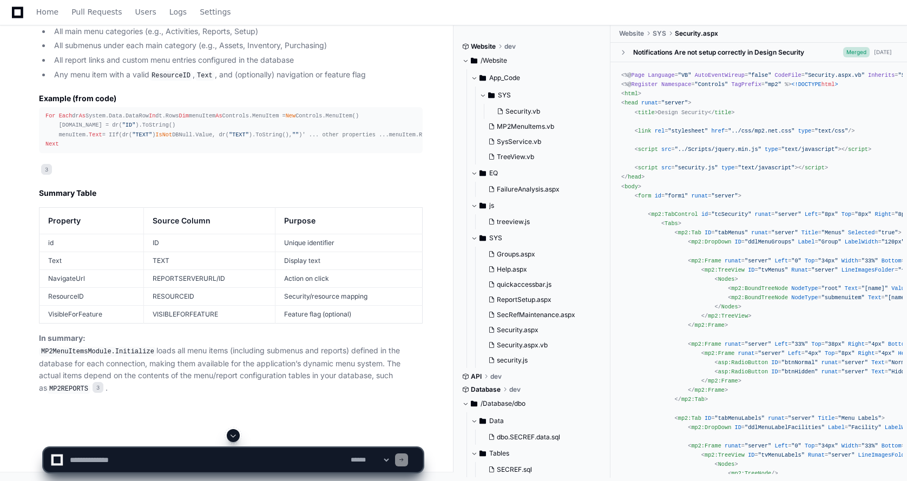
scroll to position [14034, 0]
click at [97, 460] on textarea at bounding box center [208, 460] width 281 height 24
click at [195, 460] on textarea at bounding box center [208, 460] width 281 height 24
click at [186, 460] on textarea at bounding box center [208, 460] width 281 height 24
click at [181, 461] on textarea at bounding box center [208, 460] width 281 height 24
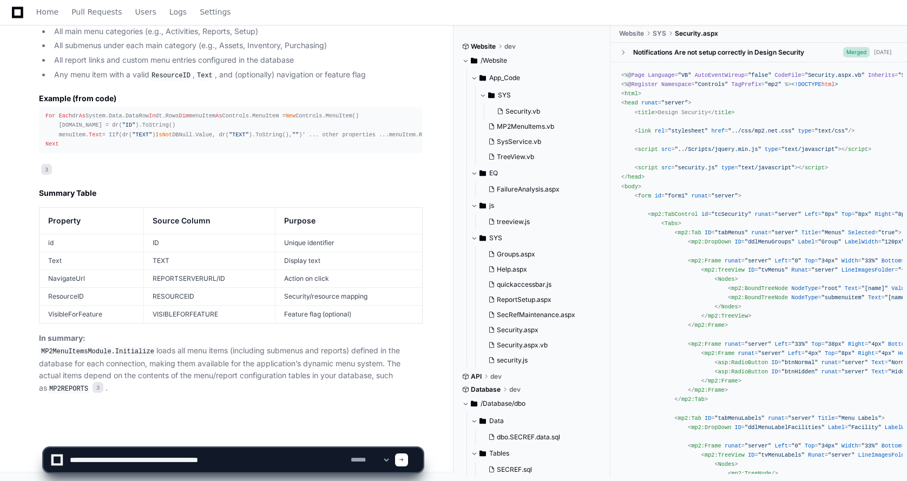
click at [248, 460] on textarea at bounding box center [208, 460] width 281 height 24
paste textarea "**********"
type textarea "**********"
click at [404, 461] on span at bounding box center [401, 459] width 5 height 5
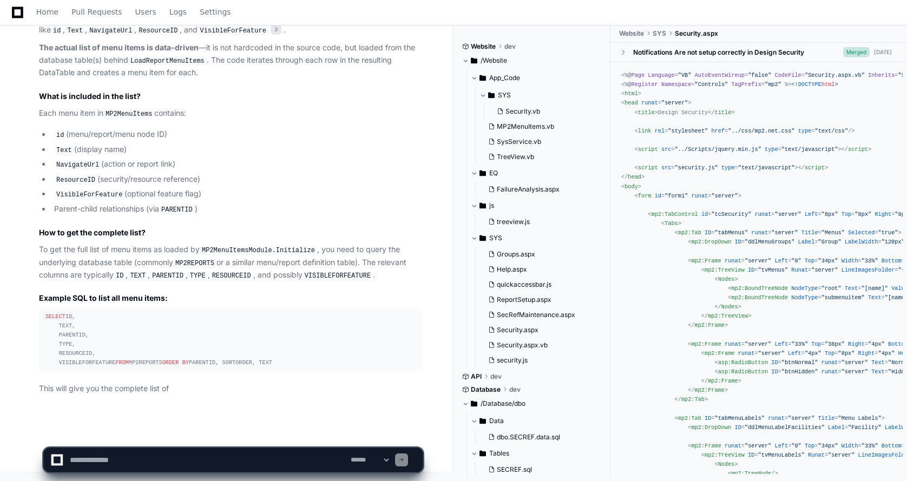
scroll to position [14673, 0]
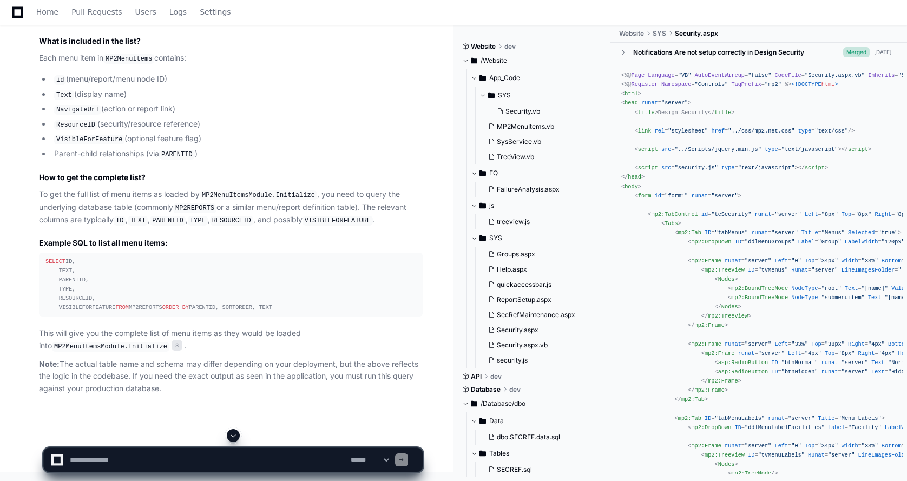
click at [168, 313] on div "SELECT ID, TEXT, PARENTID, TYPE, RESOURCEID, VISIBLEFORFEATURE FROM MP2REPORTS …" at bounding box center [230, 285] width 371 height 56
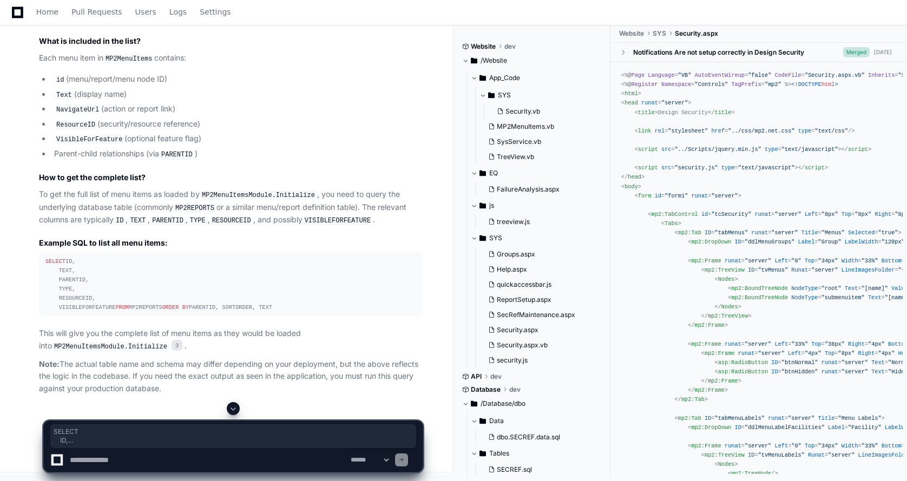
drag, startPoint x: 156, startPoint y: 365, endPoint x: 37, endPoint y: 273, distance: 150.7
click at [36, 273] on div "Thinking MP2MenuItems.vb 3 The MP2MenuItemsModule.Initialize method in the code…" at bounding box center [219, 130] width 405 height 530
copy div "SELECT ID, TEXT, PARENTID, TYPE, RESOURCEID, VISIBLEFORFEATURE FROM MP2REPORTS …"
click at [184, 313] on div "SELECT ID, TEXT, PARENTID, TYPE, RESOURCEID, VISIBLEFORFEATURE FROM MP2REPORTS …" at bounding box center [230, 285] width 371 height 56
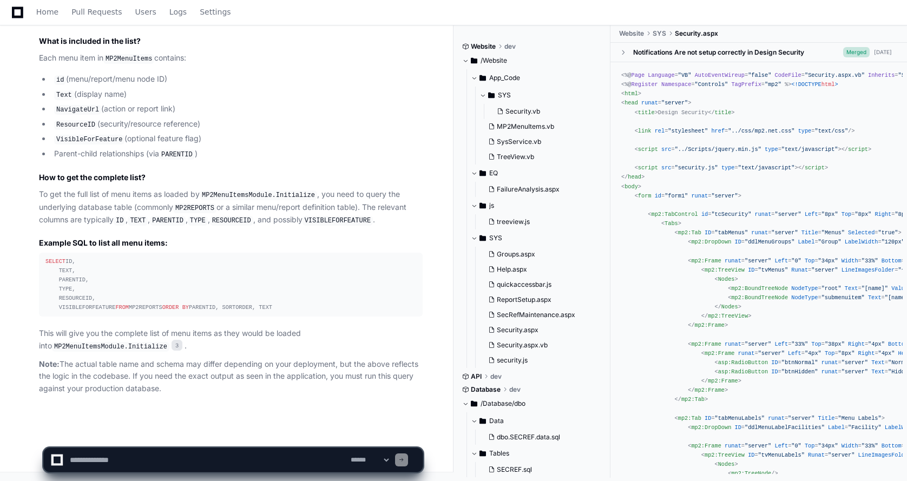
scroll to position [14727, 0]
click at [150, 306] on div "SELECT ID, TEXT, PARENTID, TYPE, RESOURCEID, VISIBLEFORFEATURE FROM MP2REPORTS …" at bounding box center [230, 285] width 371 height 56
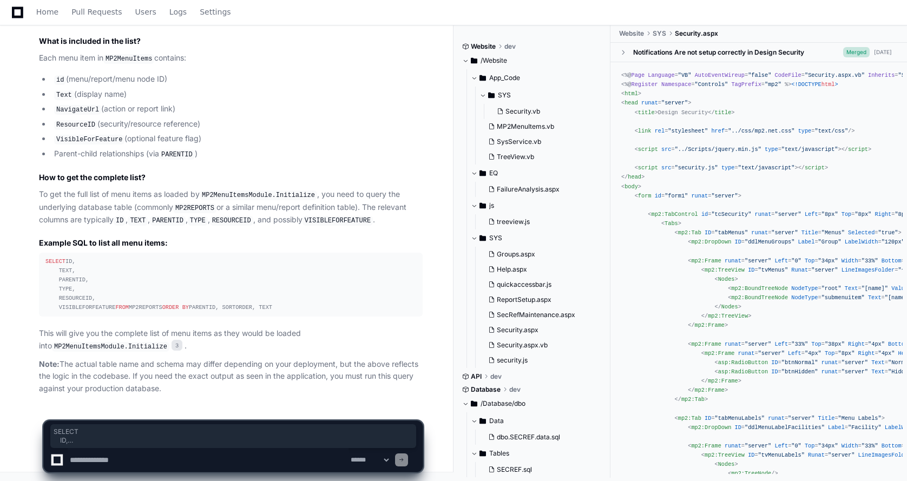
drag, startPoint x: 153, startPoint y: 307, endPoint x: 40, endPoint y: 212, distance: 147.4
click at [40, 253] on pre "SELECT ID, TEXT, PARENTID, TYPE, RESOURCEID, VISIBLEFORFEATURE FROM MP2REPORTS …" at bounding box center [231, 285] width 384 height 64
copy div "SELECT ID, TEXT, PARENTID, TYPE, RESOURCEID, VISIBLEFORFEATURE FROM MP2REPORTS …"
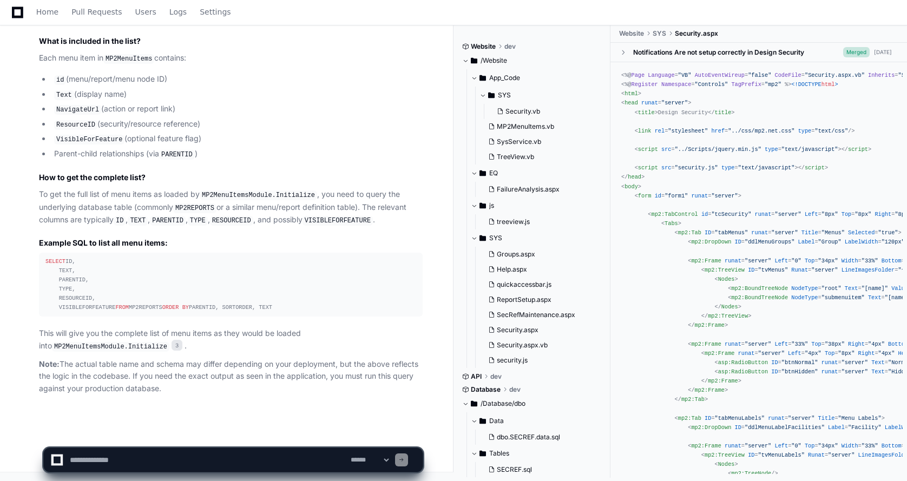
click at [105, 462] on textarea at bounding box center [208, 460] width 281 height 24
click at [143, 461] on textarea at bounding box center [208, 460] width 281 height 24
click at [138, 458] on textarea at bounding box center [208, 460] width 281 height 24
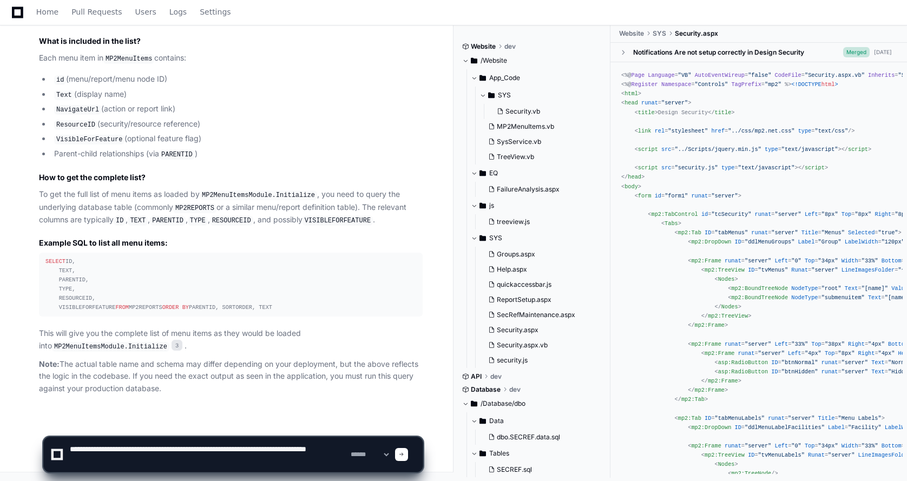
click at [257, 448] on textarea at bounding box center [208, 454] width 281 height 35
drag, startPoint x: 255, startPoint y: 448, endPoint x: 302, endPoint y: 453, distance: 46.8
click at [302, 453] on textarea at bounding box center [208, 454] width 281 height 35
click at [330, 448] on textarea at bounding box center [208, 454] width 281 height 35
click at [188, 459] on textarea at bounding box center [208, 454] width 281 height 35
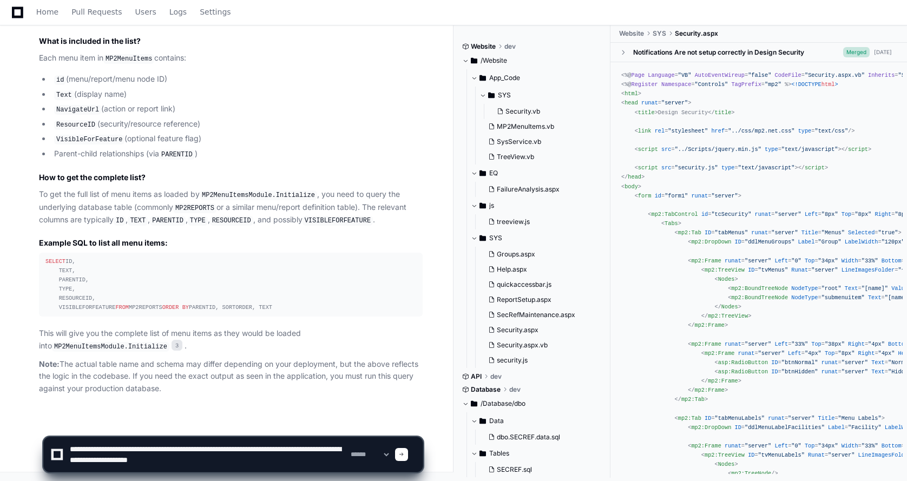
click at [224, 466] on textarea at bounding box center [208, 454] width 281 height 35
click at [108, 460] on textarea at bounding box center [208, 454] width 281 height 35
drag, startPoint x: 108, startPoint y: 461, endPoint x: 95, endPoint y: 458, distance: 13.4
click at [94, 455] on textarea at bounding box center [208, 454] width 281 height 35
click at [103, 465] on textarea at bounding box center [208, 454] width 281 height 35
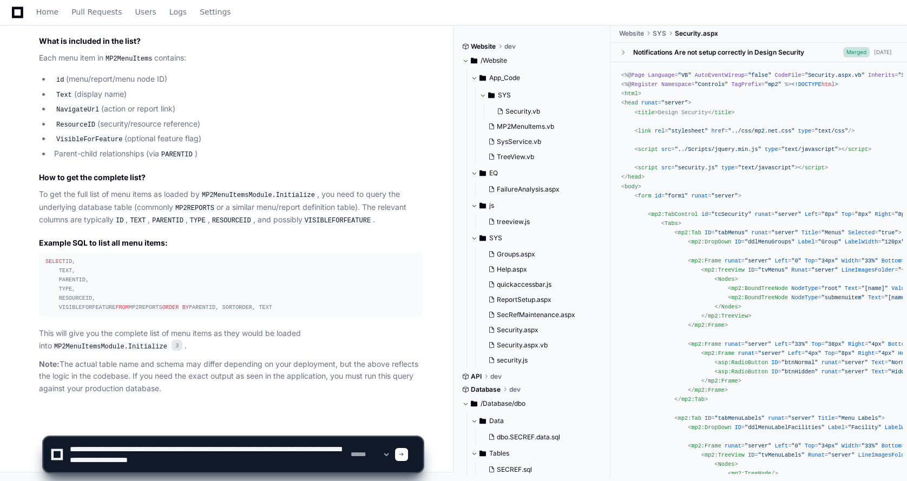
click at [107, 462] on textarea at bounding box center [208, 454] width 281 height 35
click at [103, 462] on textarea at bounding box center [208, 454] width 281 height 35
click at [110, 461] on textarea at bounding box center [208, 454] width 281 height 35
click at [113, 460] on textarea at bounding box center [208, 454] width 281 height 35
click at [117, 458] on textarea at bounding box center [208, 454] width 281 height 35
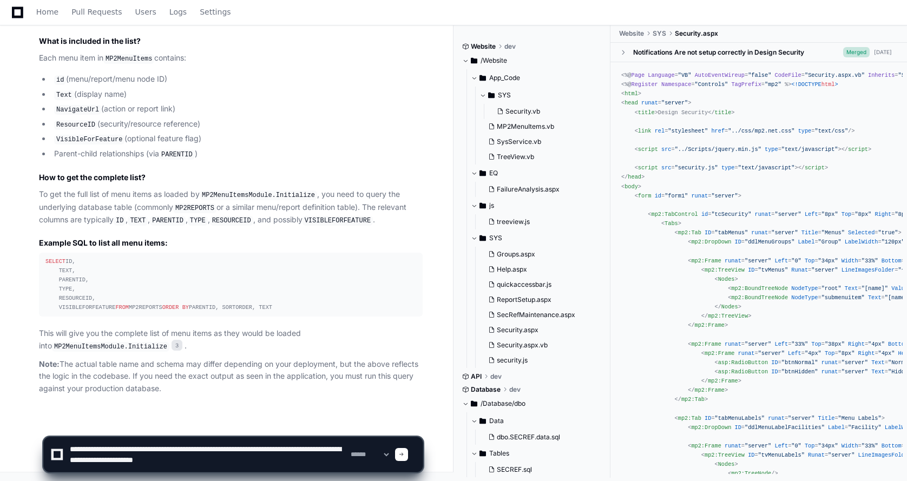
click at [238, 464] on textarea at bounding box center [208, 454] width 281 height 35
click at [216, 462] on textarea at bounding box center [208, 454] width 281 height 35
paste textarea "**********"
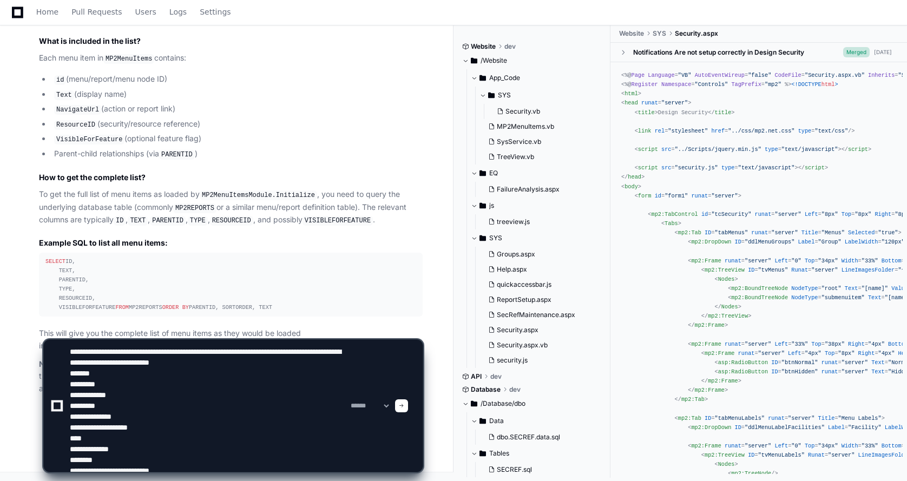
scroll to position [3, 0]
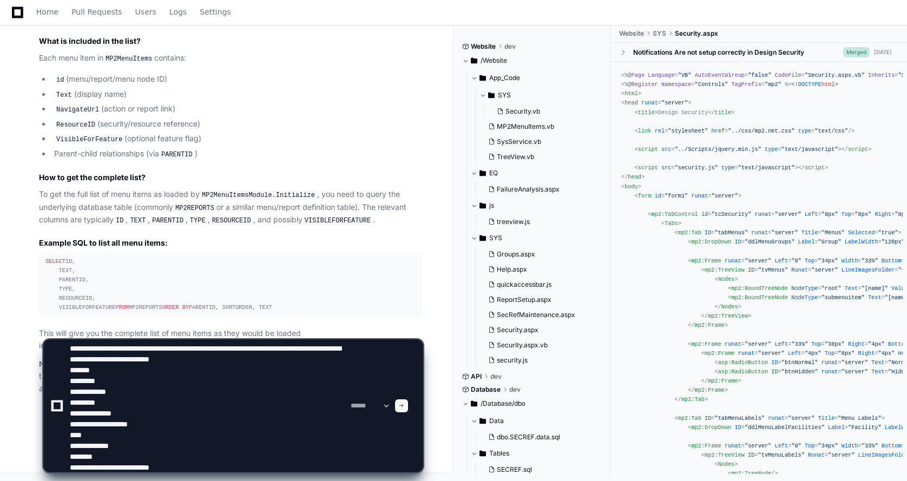
click at [215, 361] on textarea at bounding box center [208, 406] width 281 height 132
type textarea "**********"
click at [405, 407] on div "**********" at bounding box center [233, 406] width 366 height 132
click at [404, 407] on span at bounding box center [401, 405] width 5 height 5
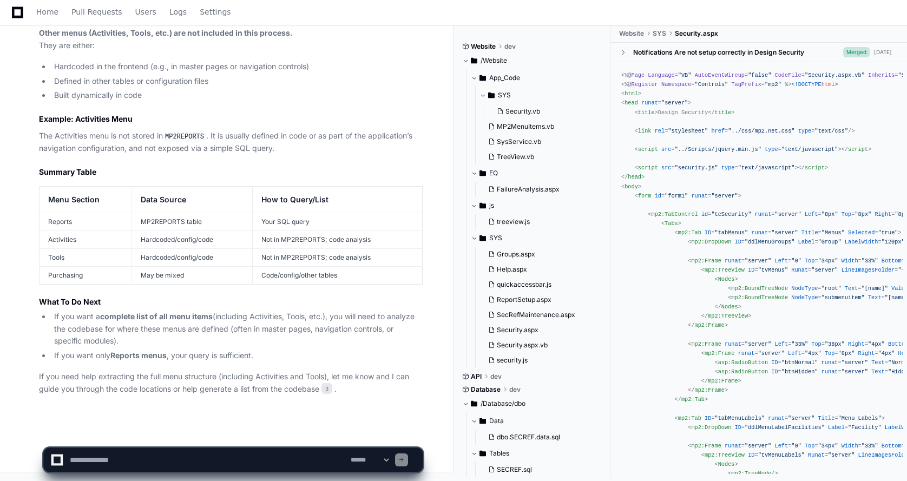
scroll to position [15646, 0]
click at [92, 454] on textarea at bounding box center [208, 460] width 281 height 24
click at [149, 460] on textarea at bounding box center [208, 460] width 281 height 24
type textarea "**********"
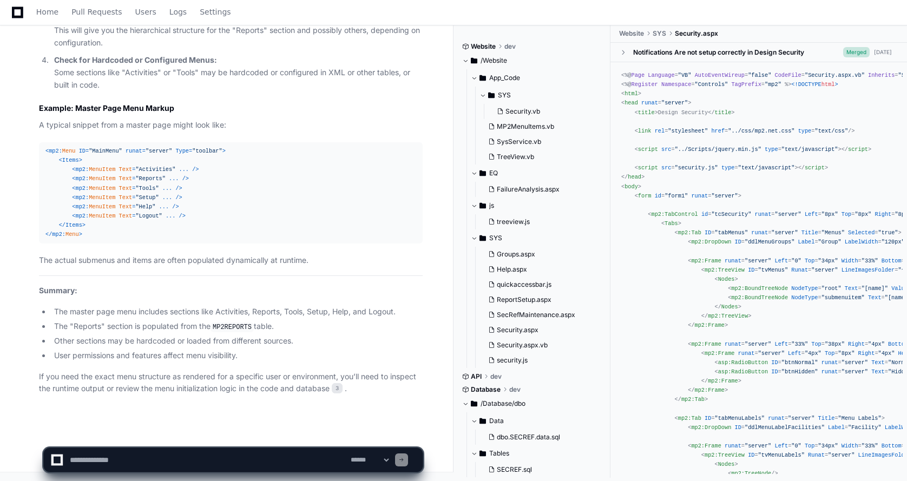
scroll to position [16865, 0]
click at [99, 458] on textarea at bounding box center [208, 460] width 281 height 24
click at [250, 462] on textarea at bounding box center [208, 460] width 281 height 24
drag, startPoint x: 271, startPoint y: 460, endPoint x: 336, endPoint y: 464, distance: 65.6
click at [336, 464] on textarea at bounding box center [208, 460] width 281 height 24
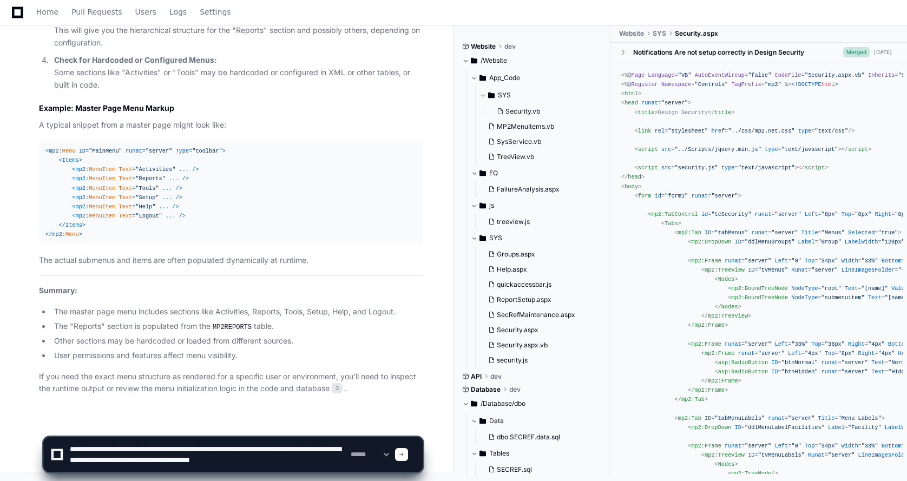
click at [315, 462] on textarea at bounding box center [208, 454] width 281 height 35
type textarea "**********"
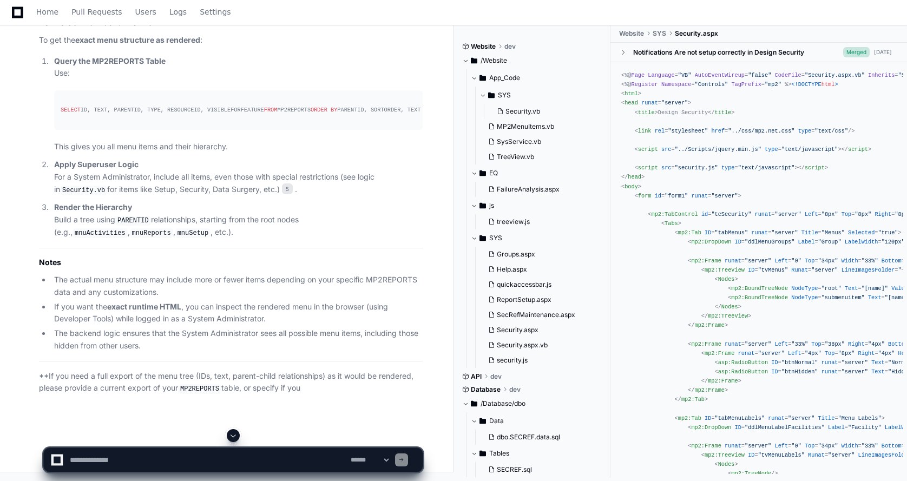
scroll to position [18326, 0]
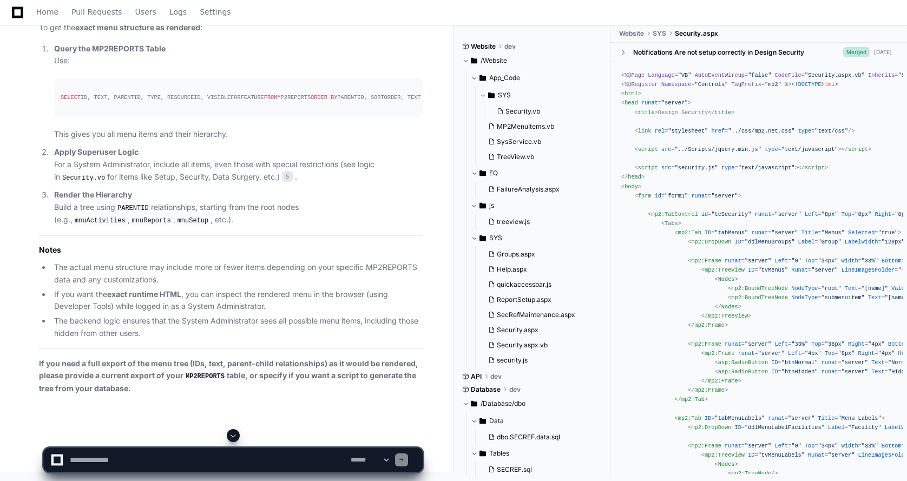
click at [179, 102] on div "SELECT ID, TEXT, PARENTID, TYPE, RESOURCEID, VISIBLEFORFEATURE FROM MP2REPORTS …" at bounding box center [238, 97] width 355 height 9
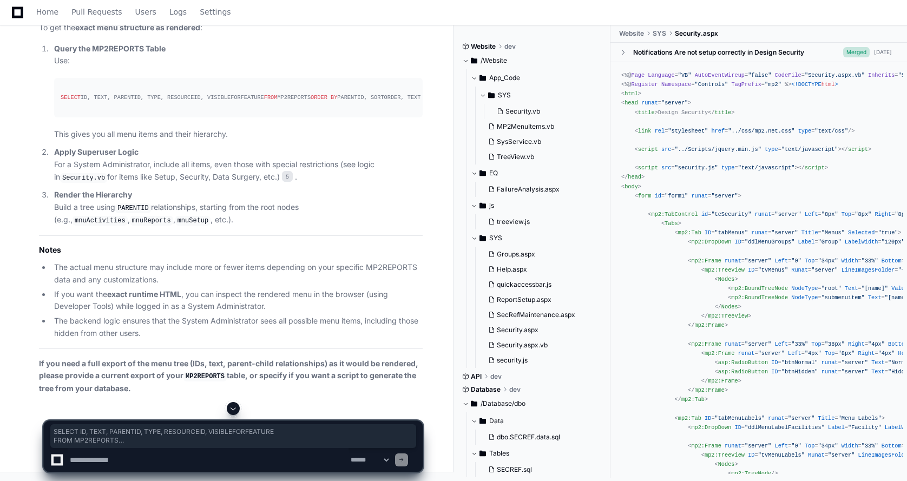
drag, startPoint x: 181, startPoint y: 329, endPoint x: 61, endPoint y: 308, distance: 122.0
click at [61, 102] on div "SELECT ID, TEXT, PARENTID, TYPE, RESOURCEID, VISIBLEFORFEATURE FROM MP2REPORTS …" at bounding box center [238, 97] width 355 height 9
copy div "SELECT ID, TEXT, PARENTID, TYPE, RESOURCEID, VISIBLEFORFEATURE FROM MP2REPORTS …"
click at [299, 102] on div "SELECT ID, TEXT, PARENTID, TYPE, RESOURCEID, VISIBLEFORFEATURE FROM MP2REPORTS …" at bounding box center [238, 97] width 355 height 9
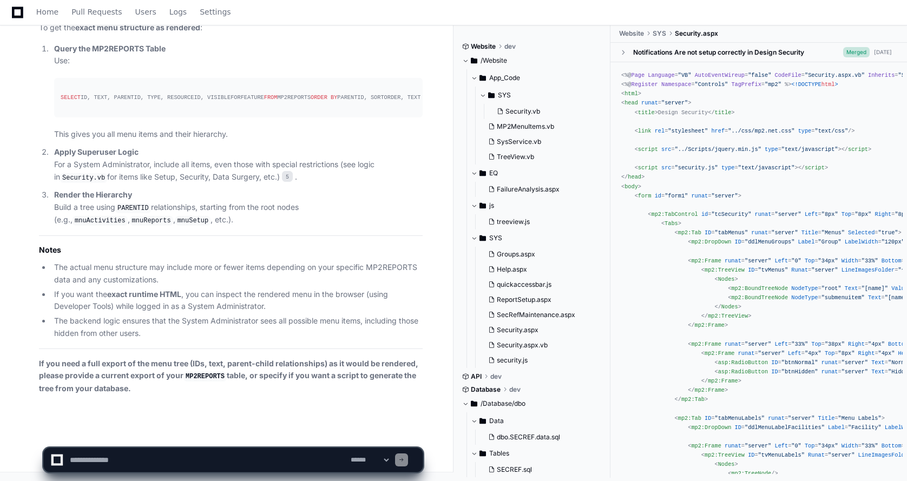
scroll to position [18554, 0]
click at [75, 461] on textarea at bounding box center [208, 460] width 281 height 24
click at [95, 458] on textarea at bounding box center [208, 460] width 281 height 24
drag, startPoint x: 176, startPoint y: 461, endPoint x: 71, endPoint y: 454, distance: 105.2
click at [71, 454] on textarea at bounding box center [208, 460] width 281 height 24
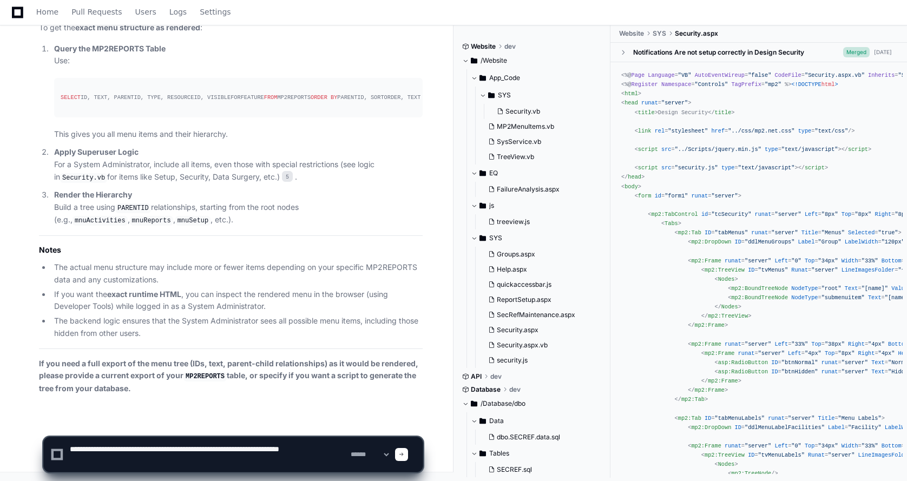
click at [94, 463] on textarea at bounding box center [208, 454] width 281 height 35
click at [269, 451] on textarea at bounding box center [208, 454] width 281 height 35
click at [323, 449] on textarea at bounding box center [208, 454] width 281 height 35
click at [325, 452] on textarea at bounding box center [208, 454] width 281 height 35
drag, startPoint x: 105, startPoint y: 459, endPoint x: 169, endPoint y: 465, distance: 64.1
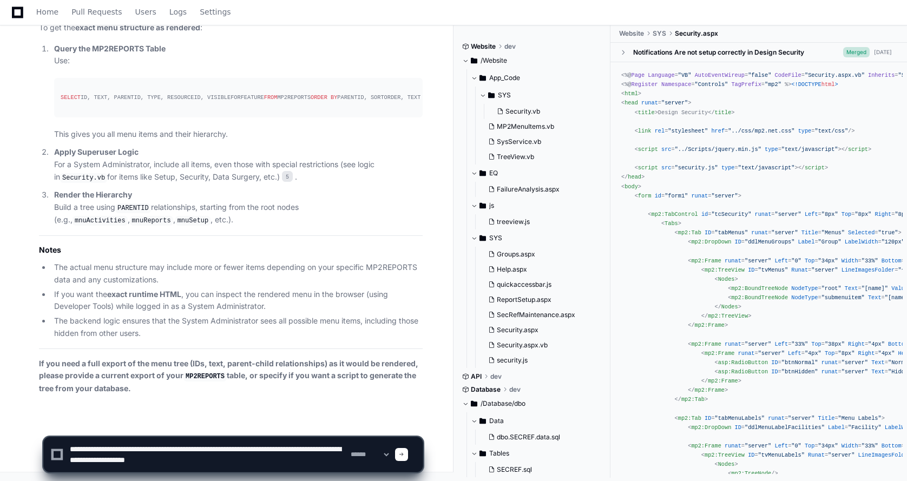
click at [169, 465] on textarea at bounding box center [208, 454] width 281 height 35
click at [164, 459] on textarea at bounding box center [208, 454] width 281 height 35
click at [228, 449] on textarea at bounding box center [208, 454] width 281 height 35
click at [262, 451] on textarea at bounding box center [208, 454] width 281 height 35
click at [187, 460] on textarea at bounding box center [208, 454] width 281 height 35
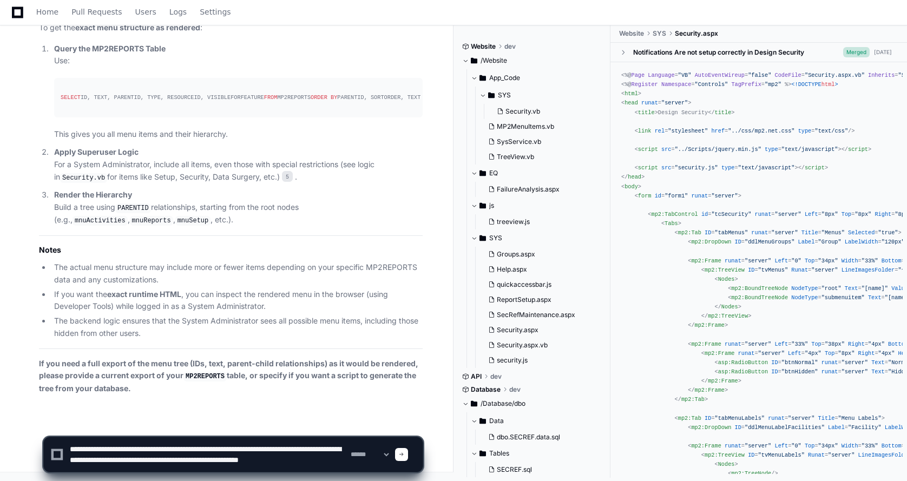
click at [125, 469] on textarea at bounding box center [208, 454] width 281 height 35
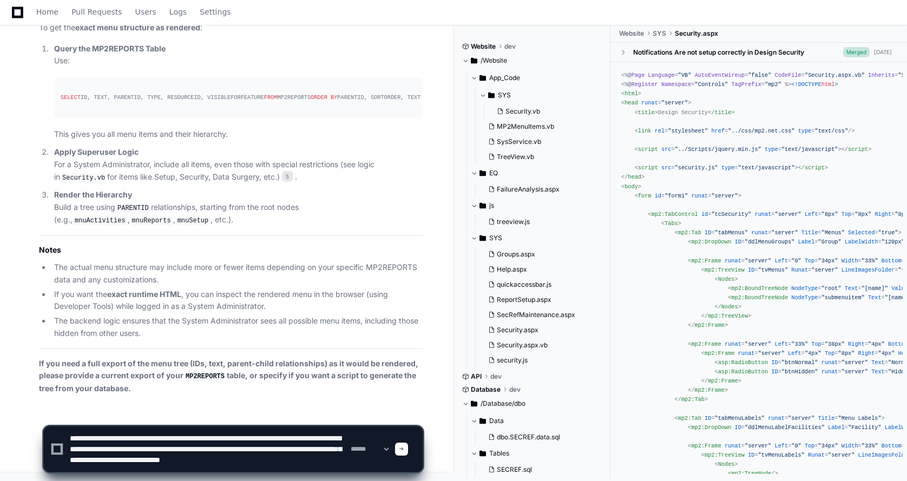
click at [157, 464] on textarea at bounding box center [208, 448] width 281 height 45
click at [219, 446] on textarea at bounding box center [208, 448] width 281 height 45
click at [287, 458] on textarea at bounding box center [208, 448] width 281 height 45
type textarea "**********"
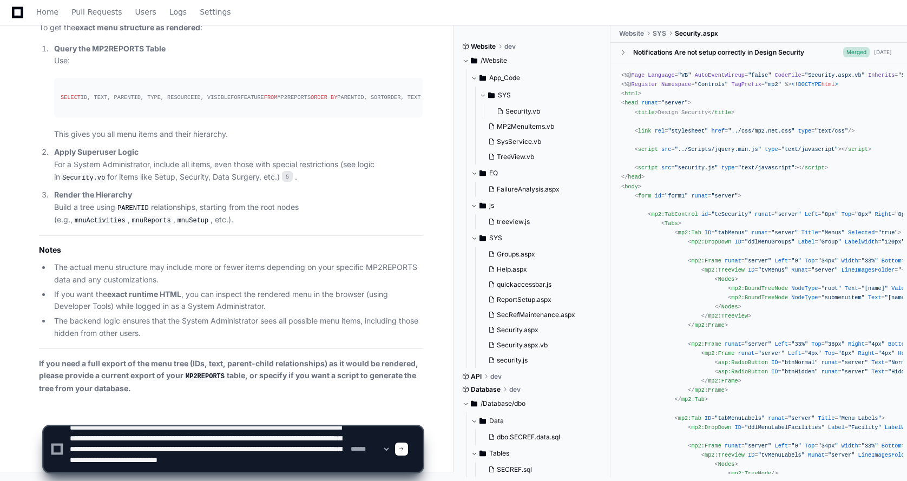
click at [404, 450] on span at bounding box center [401, 448] width 5 height 5
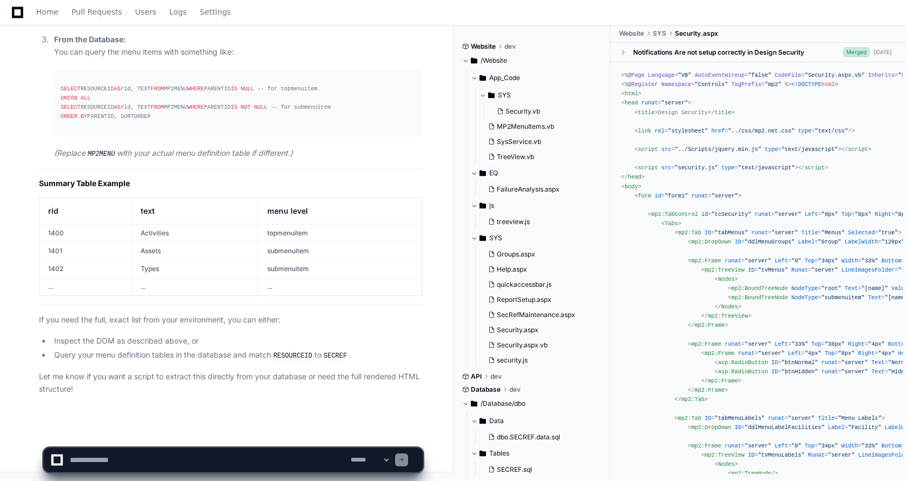
scroll to position [19788, 0]
click at [100, 449] on textarea at bounding box center [208, 460] width 281 height 24
type textarea "**********"
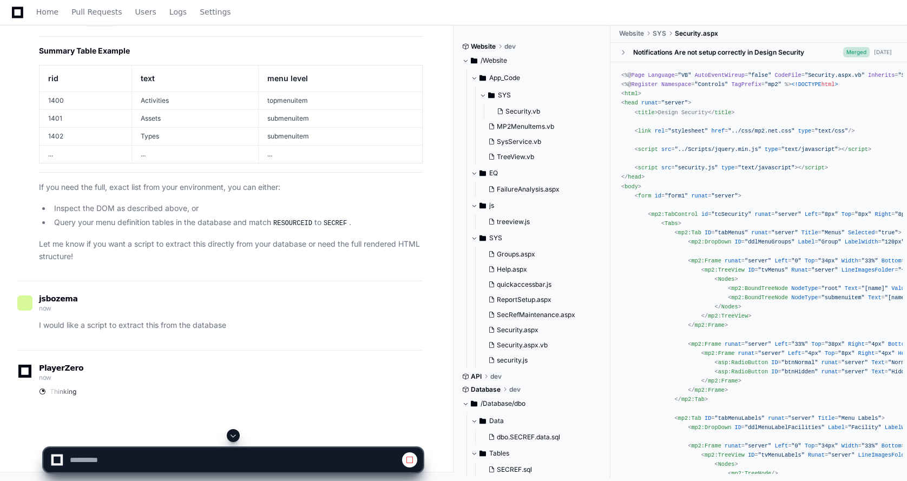
click at [209, 429] on div at bounding box center [233, 435] width 380 height 13
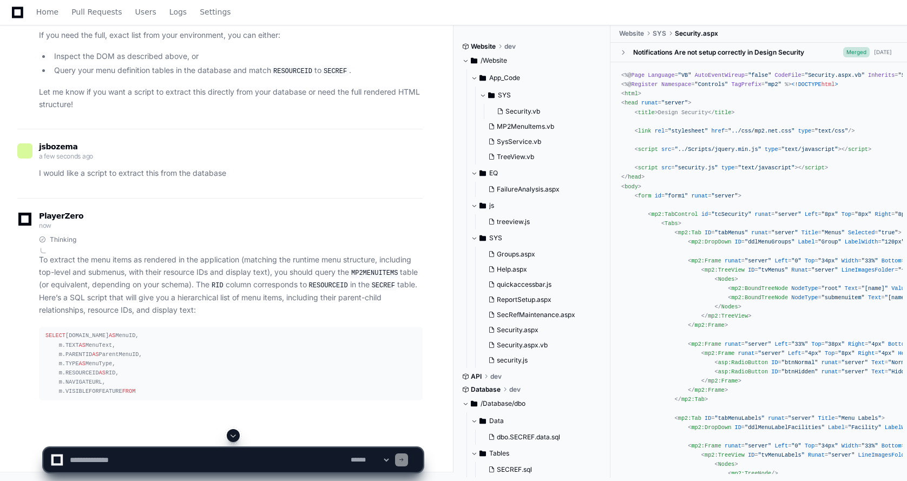
scroll to position [19711, 0]
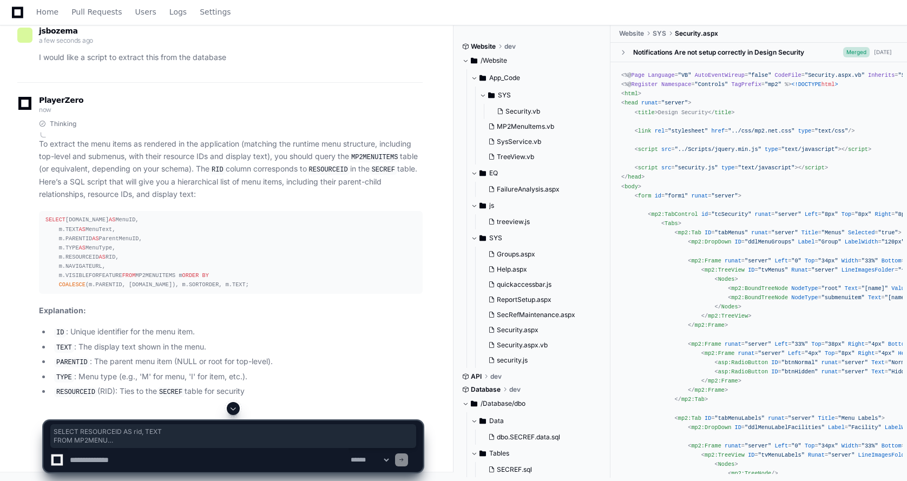
drag, startPoint x: 157, startPoint y: 193, endPoint x: 49, endPoint y: 127, distance: 126.7
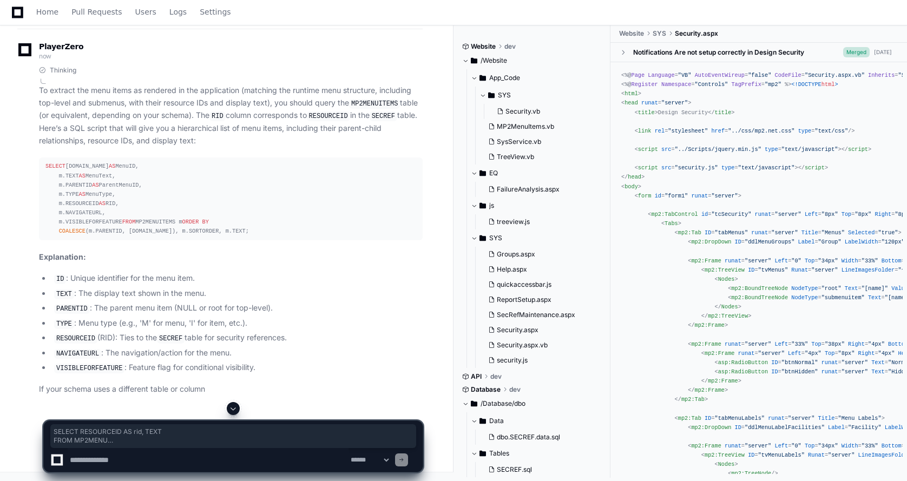
copy div "SELECT RESOURCEID AS rid, TEXT FROM MP2MENU WHERE PARENTID IS NULL -- for topme…"
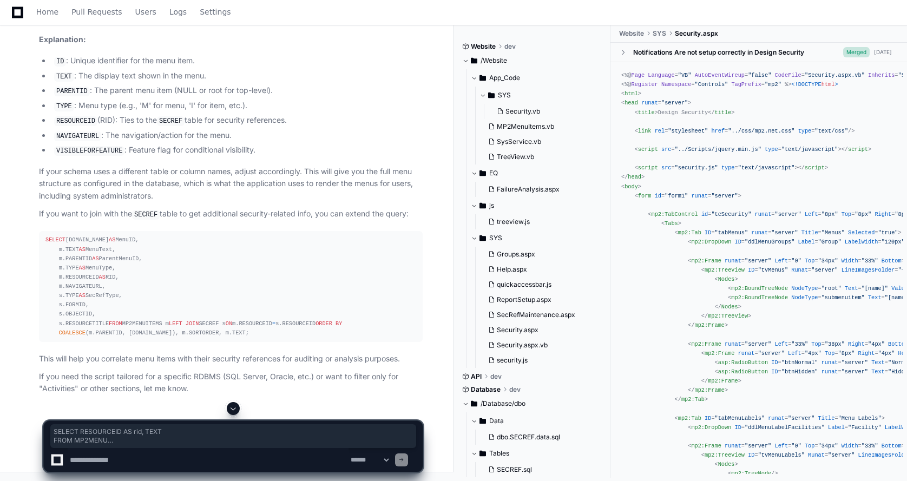
scroll to position [20251, 0]
drag, startPoint x: 207, startPoint y: 255, endPoint x: 46, endPoint y: 156, distance: 188.7
copy div "SELECT m.ID AS MenuID, m.TEXT AS MenuText, m.PARENTID AS ParentMenuID, m.TYPE A…"
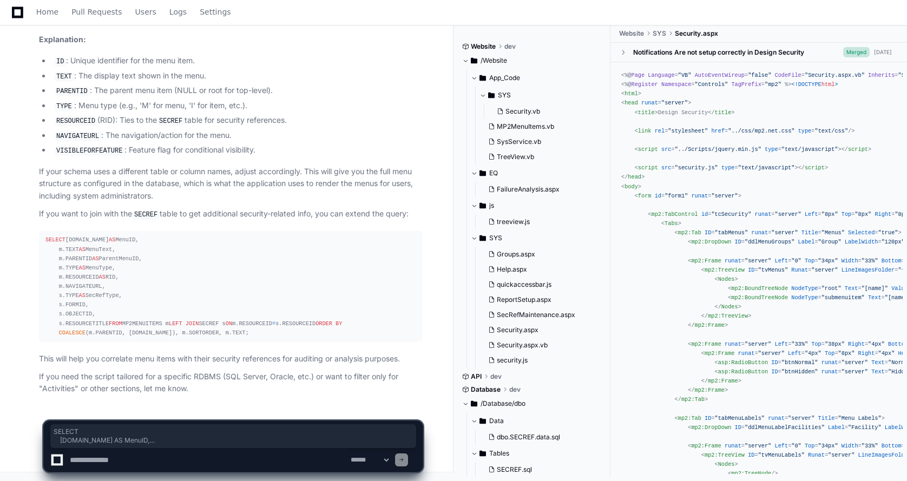
click at [103, 463] on textarea at bounding box center [208, 460] width 281 height 24
click at [240, 458] on textarea at bounding box center [208, 460] width 281 height 24
paste textarea "**********"
type textarea "**********"
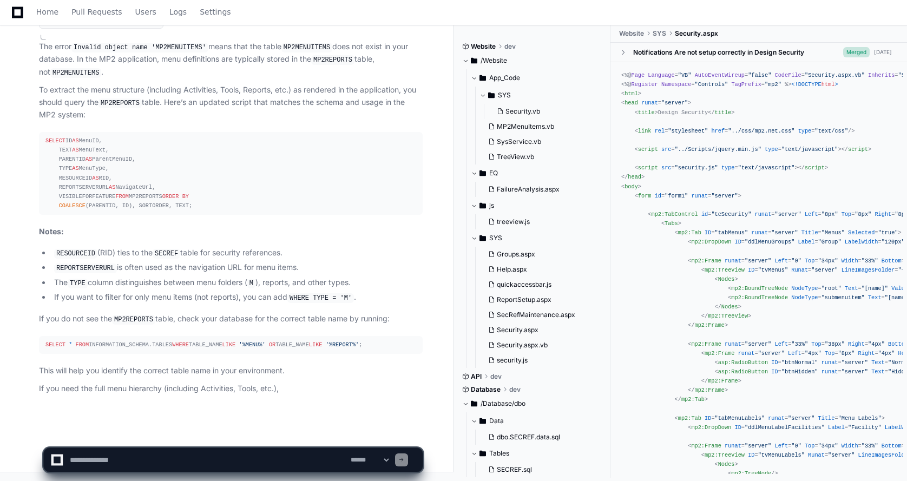
scroll to position [21274, 0]
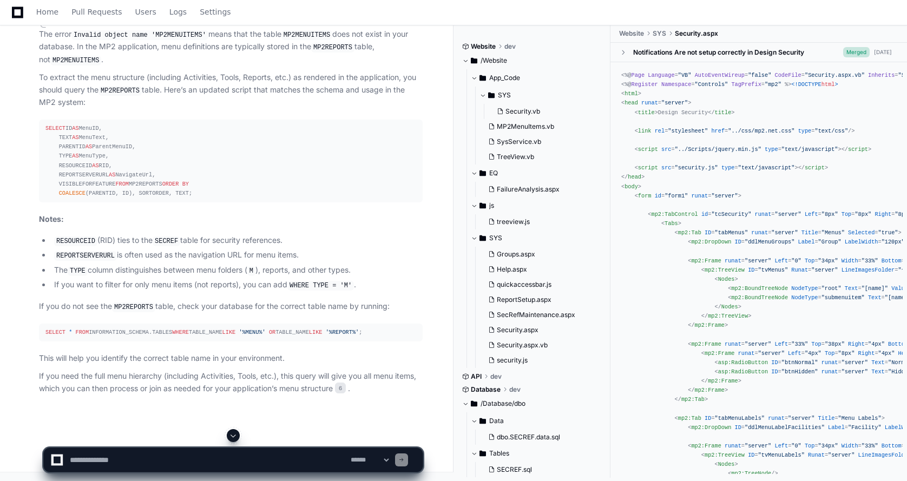
click at [104, 464] on textarea at bounding box center [208, 460] width 281 height 24
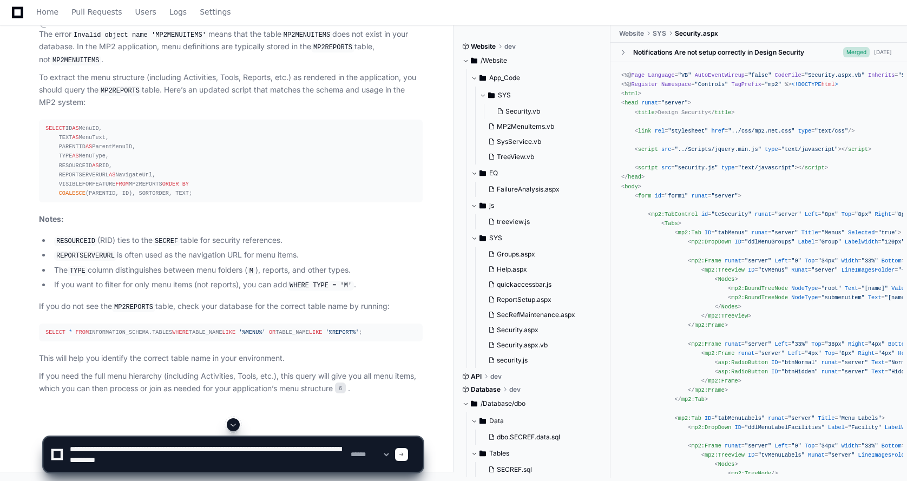
click at [138, 462] on textarea at bounding box center [208, 454] width 281 height 35
click at [77, 450] on textarea at bounding box center [208, 454] width 281 height 35
click at [185, 461] on textarea at bounding box center [208, 454] width 281 height 35
type textarea "**********"
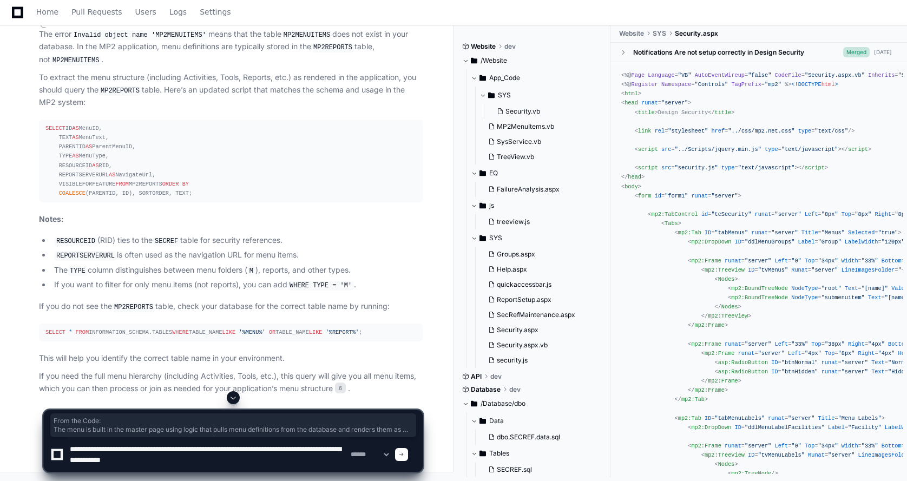
drag, startPoint x: 209, startPoint y: 162, endPoint x: 38, endPoint y: 137, distance: 173.3
copy p "From the Code: The menu is built in the master page using logic that pulls menu…"
click at [177, 451] on textarea at bounding box center [208, 454] width 281 height 35
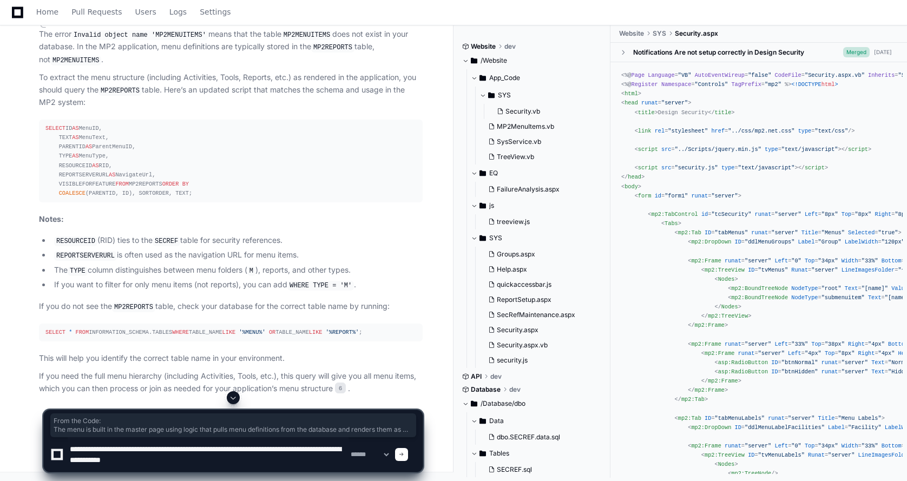
drag, startPoint x: 185, startPoint y: 468, endPoint x: 62, endPoint y: 442, distance: 126.0
click at [62, 442] on div "**********" at bounding box center [233, 454] width 366 height 35
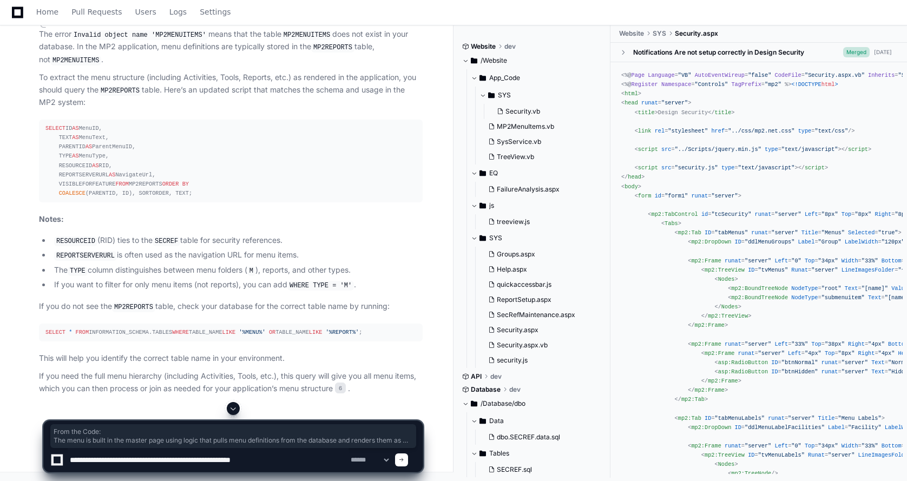
paste textarea "**********"
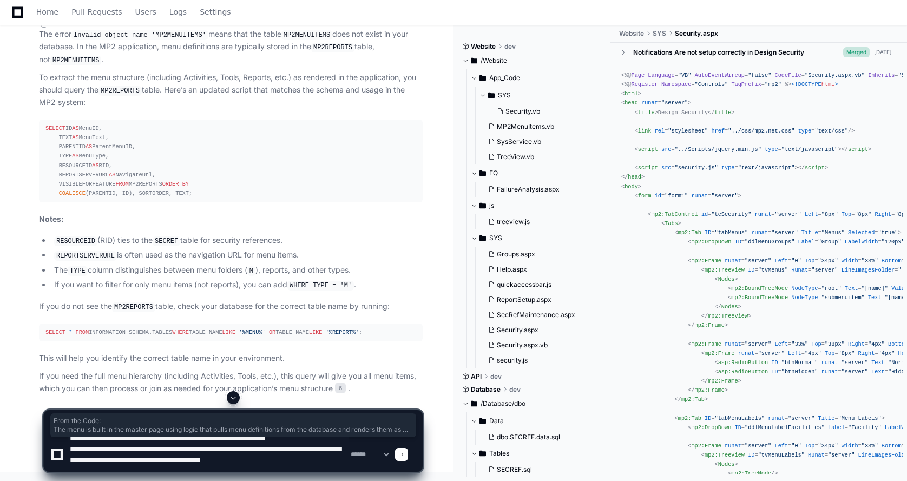
scroll to position [0, 0]
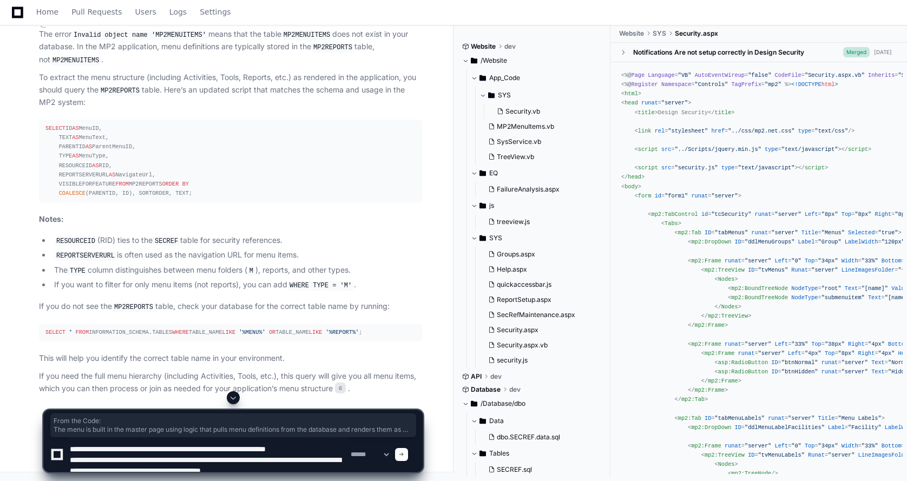
drag, startPoint x: 274, startPoint y: 449, endPoint x: 332, endPoint y: 451, distance: 58.5
click at [332, 451] on textarea at bounding box center [208, 454] width 281 height 35
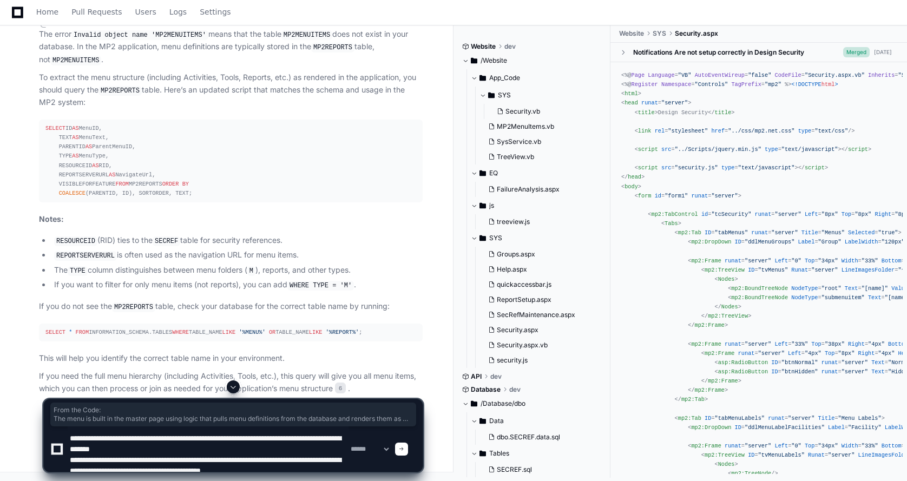
scroll to position [11, 0]
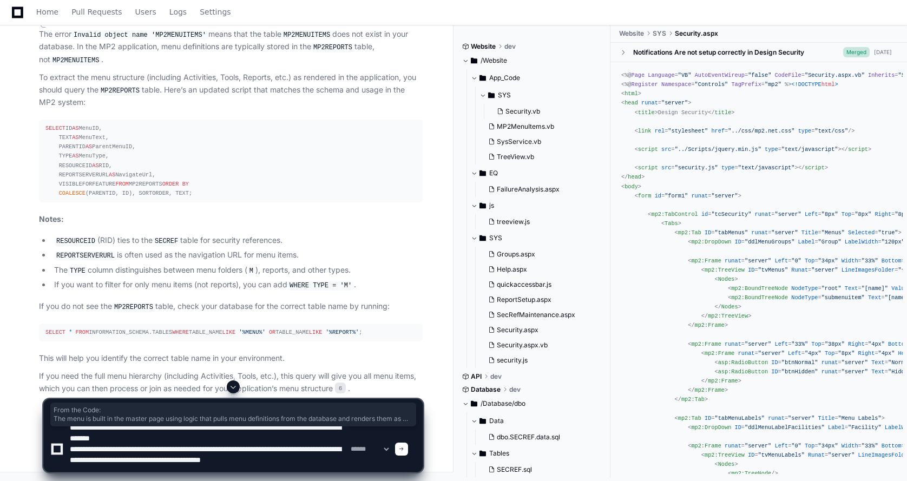
drag, startPoint x: 338, startPoint y: 459, endPoint x: 60, endPoint y: 451, distance: 278.1
click at [60, 451] on div "**********" at bounding box center [233, 448] width 366 height 45
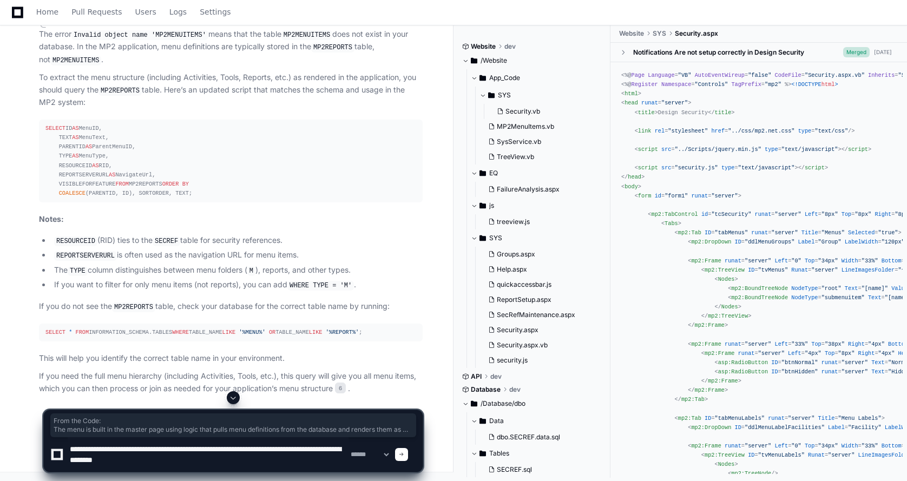
scroll to position [3, 0]
click at [121, 458] on textarea at bounding box center [208, 454] width 281 height 35
click at [202, 463] on textarea at bounding box center [208, 454] width 281 height 35
type textarea "**********"
click at [404, 452] on span at bounding box center [401, 454] width 5 height 5
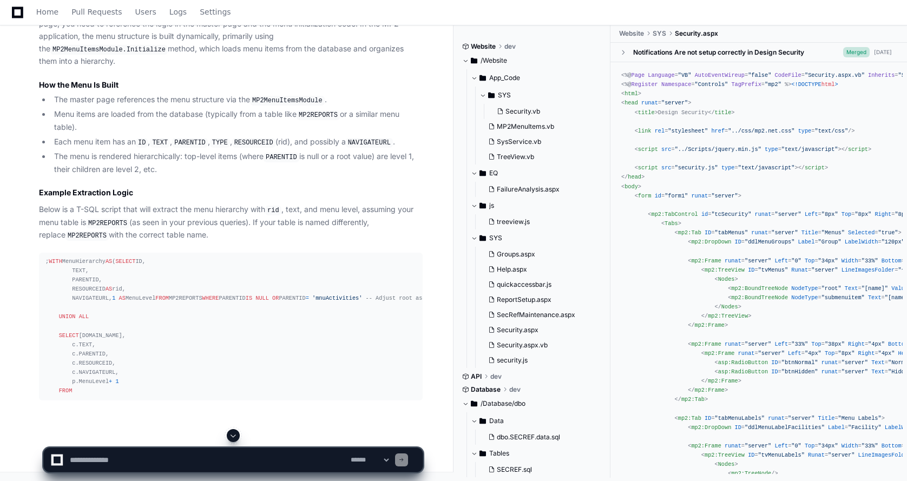
scroll to position [20204, 0]
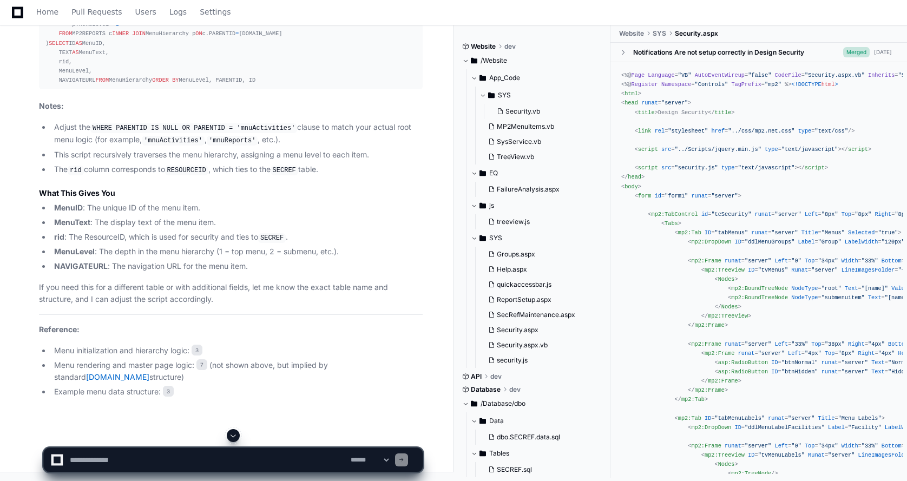
scroll to position [22260, 0]
click at [238, 433] on button at bounding box center [233, 435] width 13 height 13
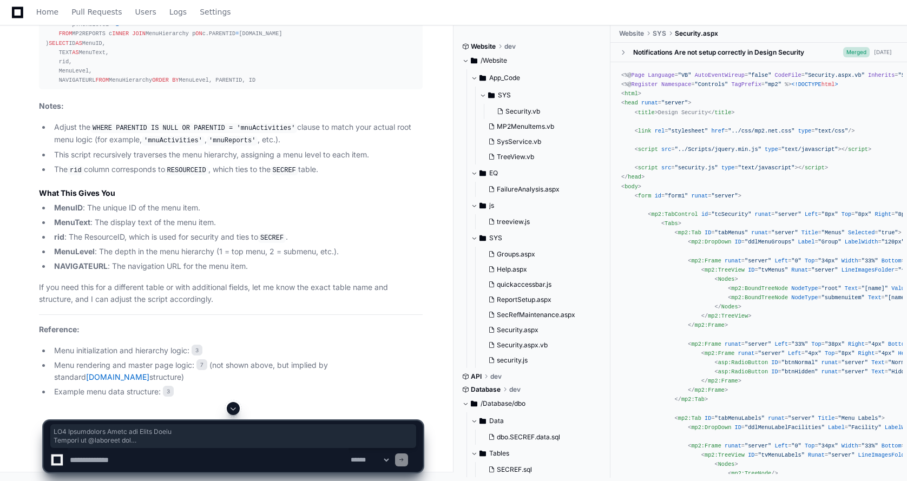
scroll to position [19656, 0]
drag, startPoint x: 39, startPoint y: 83, endPoint x: 279, endPoint y: 31, distance: 244.7
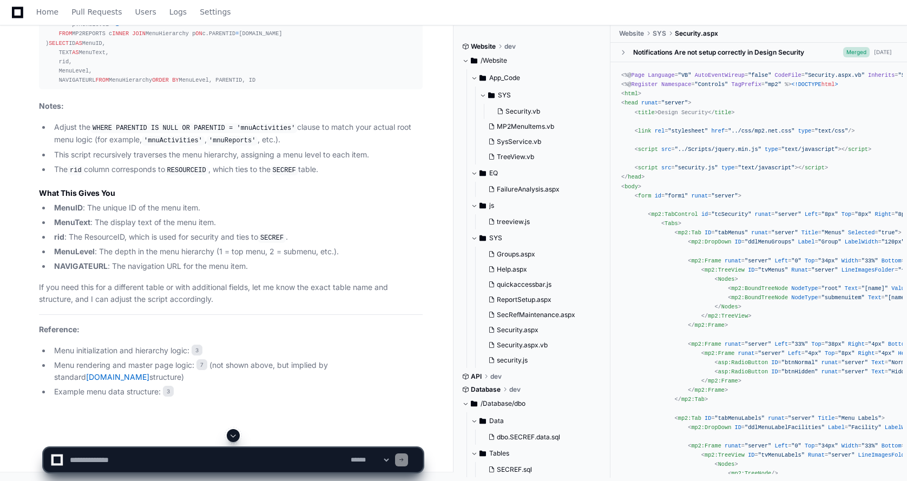
scroll to position [19278, 0]
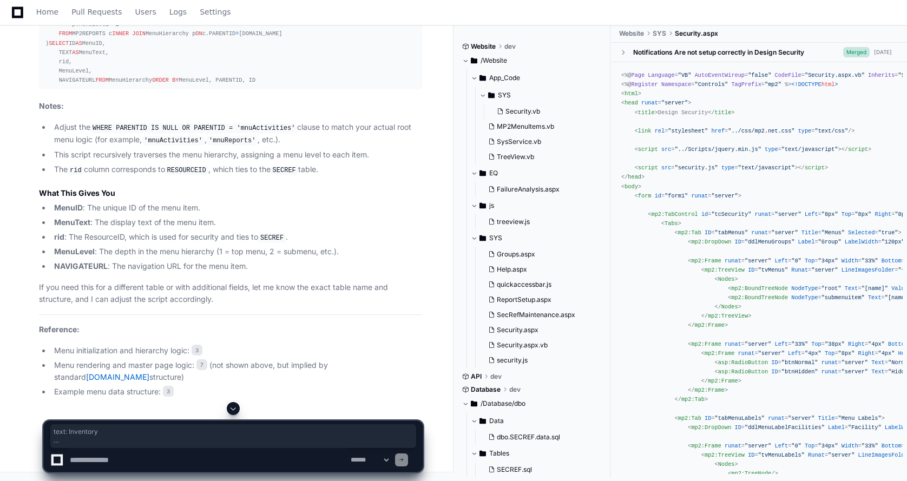
drag, startPoint x: 137, startPoint y: 243, endPoint x: 15, endPoint y: 124, distance: 170.2
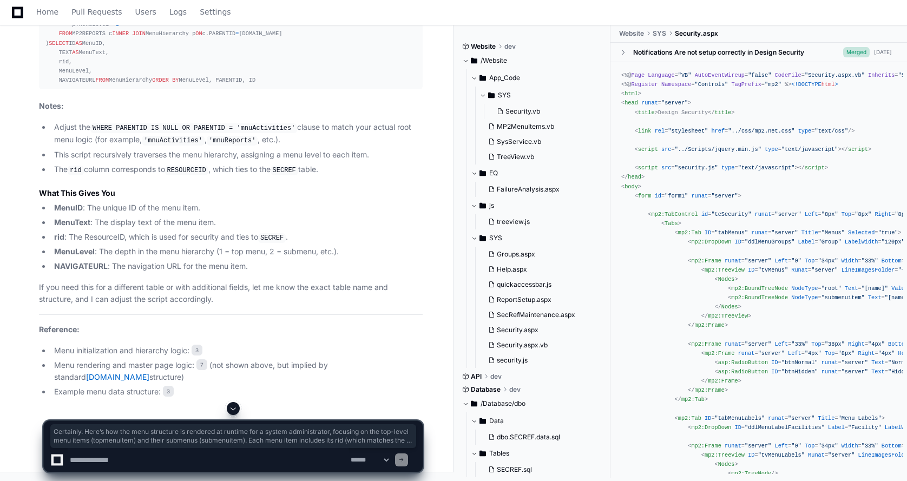
drag, startPoint x: 105, startPoint y: 235, endPoint x: 10, endPoint y: 58, distance: 200.1
copy article "Certainly. Here’s how the menu structure is rendered at runtime for a system ad…"
click at [85, 462] on textarea at bounding box center [208, 460] width 281 height 24
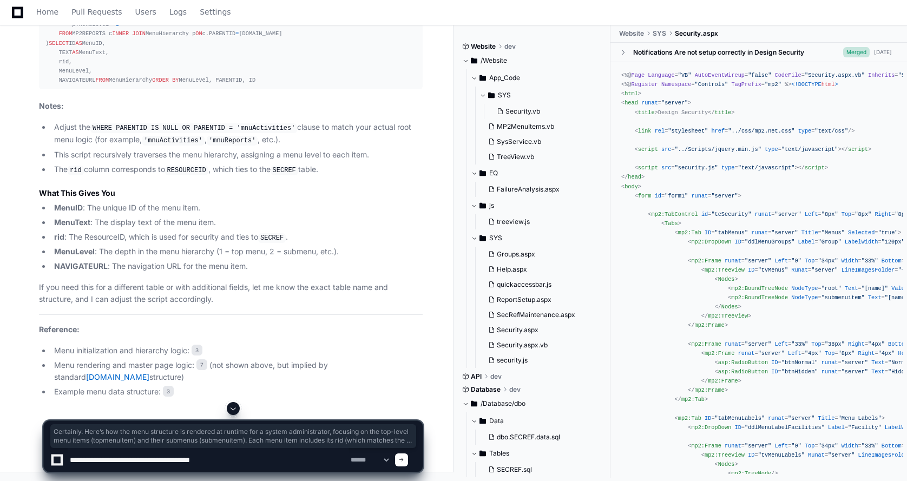
scroll to position [19349, 0]
click at [245, 453] on textarea at bounding box center [208, 460] width 281 height 24
click at [162, 461] on textarea at bounding box center [208, 460] width 281 height 24
click at [225, 460] on textarea at bounding box center [208, 460] width 281 height 24
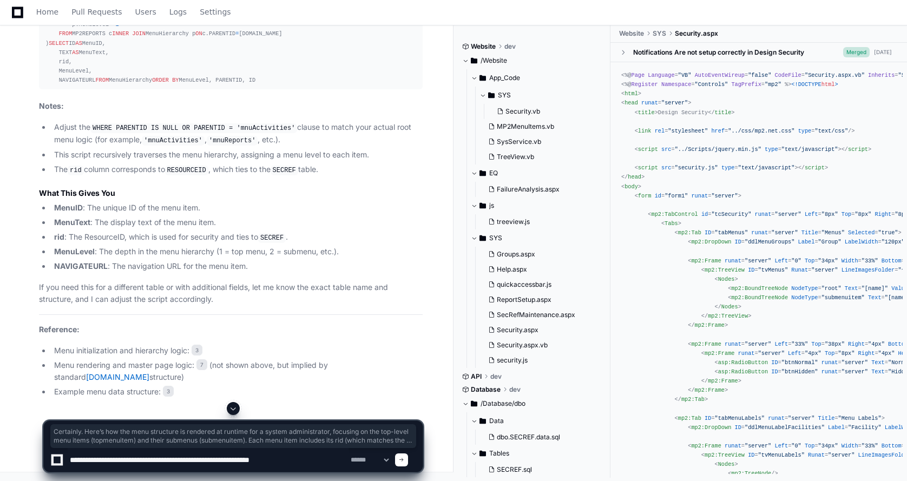
click at [228, 462] on textarea at bounding box center [208, 460] width 281 height 24
click at [280, 462] on textarea at bounding box center [208, 460] width 281 height 24
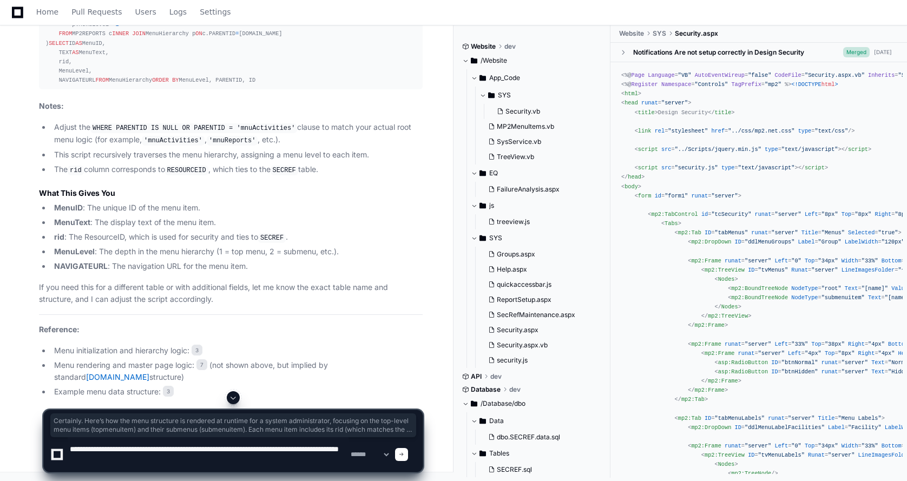
paste textarea "**********"
type textarea "**********"
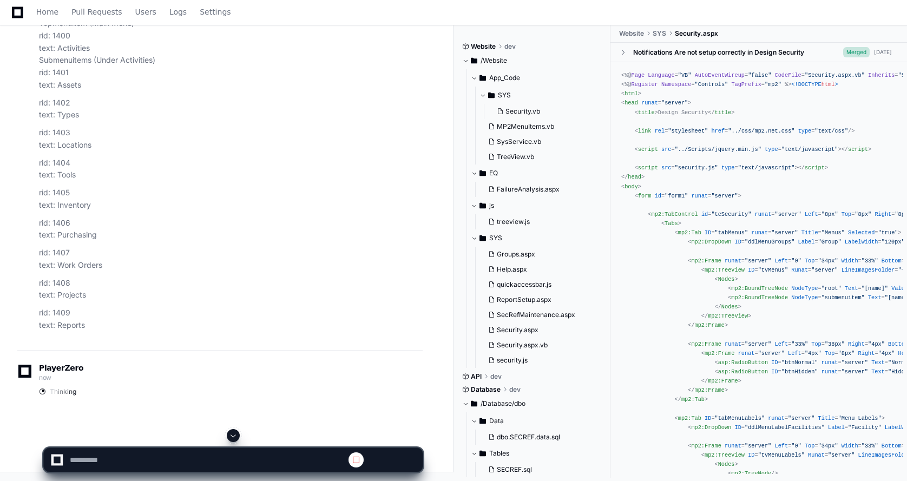
scroll to position [0, 0]
click at [237, 435] on span at bounding box center [233, 435] width 9 height 9
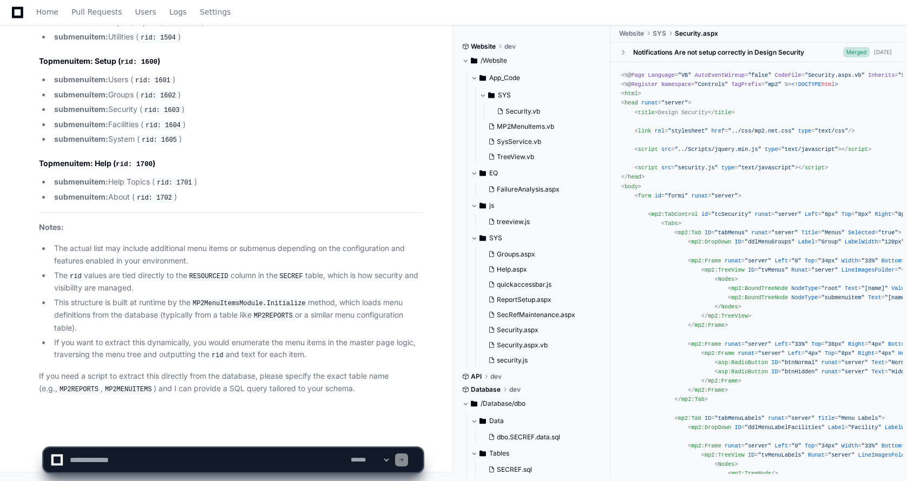
scroll to position [23842, 0]
click at [91, 459] on textarea at bounding box center [208, 460] width 281 height 24
type textarea "**********"
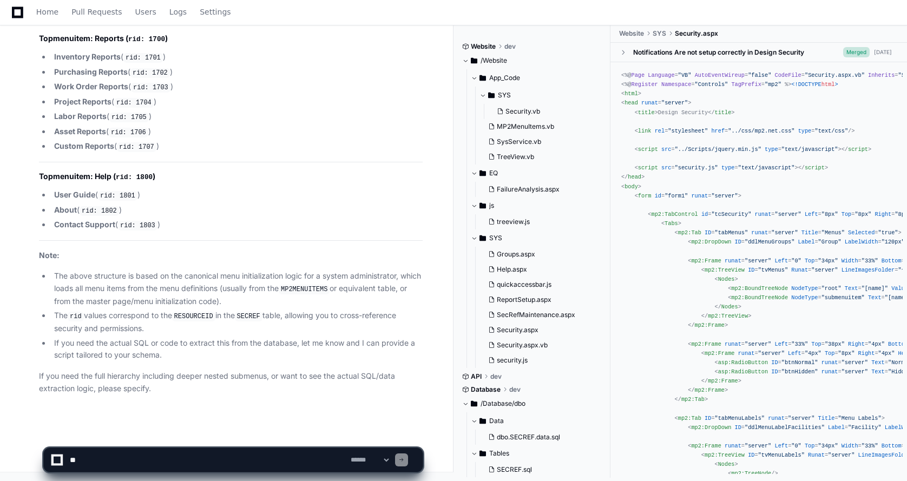
scroll to position [24935, 0]
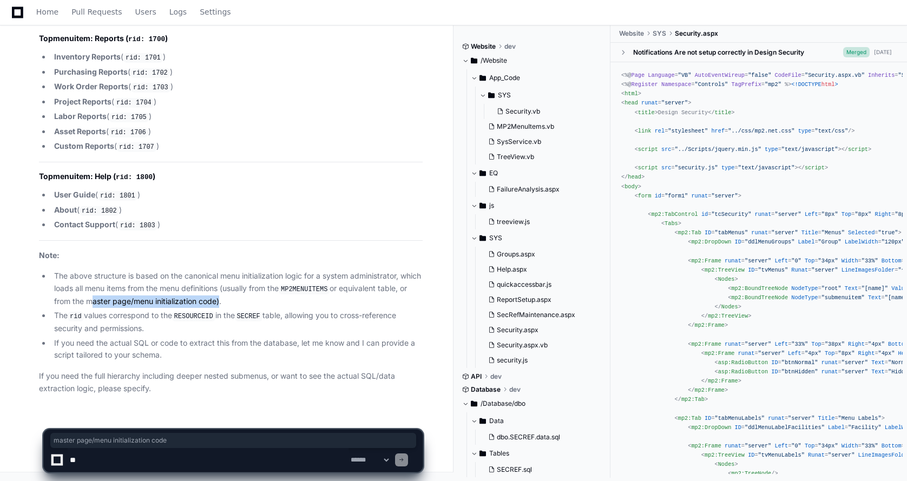
drag, startPoint x: 249, startPoint y: 302, endPoint x: 121, endPoint y: 309, distance: 128.4
click at [118, 309] on ul "The above structure is based on the canonical menu initialization logic for a s…" at bounding box center [231, 315] width 384 height 91
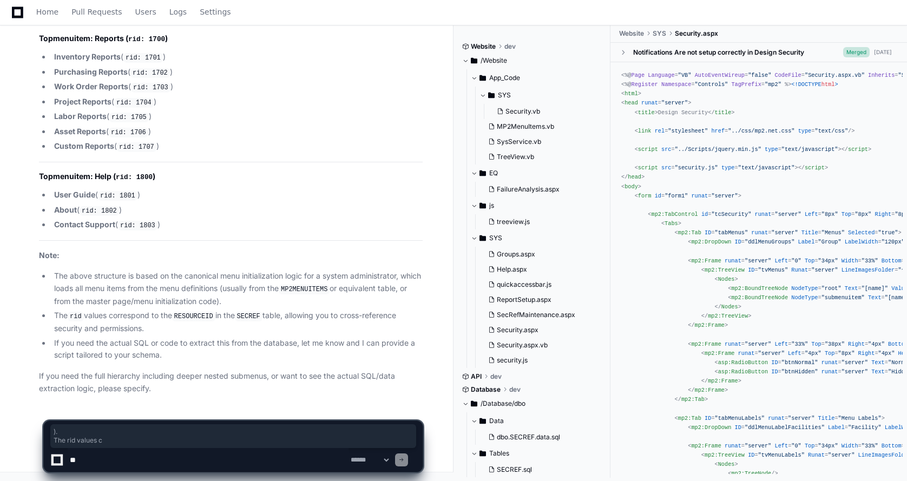
click at [178, 296] on li "The above structure is based on the canonical menu initialization logic for a s…" at bounding box center [237, 288] width 372 height 37
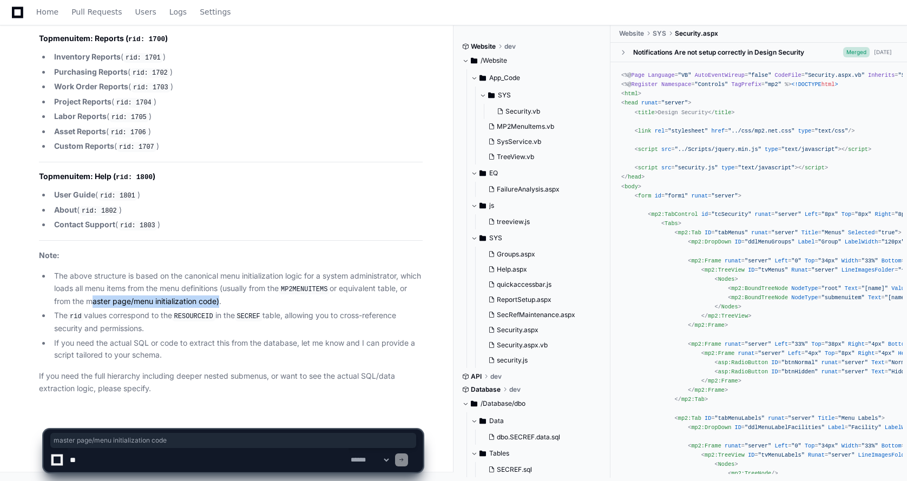
drag, startPoint x: 250, startPoint y: 303, endPoint x: 119, endPoint y: 304, distance: 130.9
click at [119, 304] on li "The above structure is based on the canonical menu initialization logic for a s…" at bounding box center [237, 288] width 372 height 37
copy li "master page/menu initialization code"
click at [74, 460] on textarea at bounding box center [208, 460] width 281 height 24
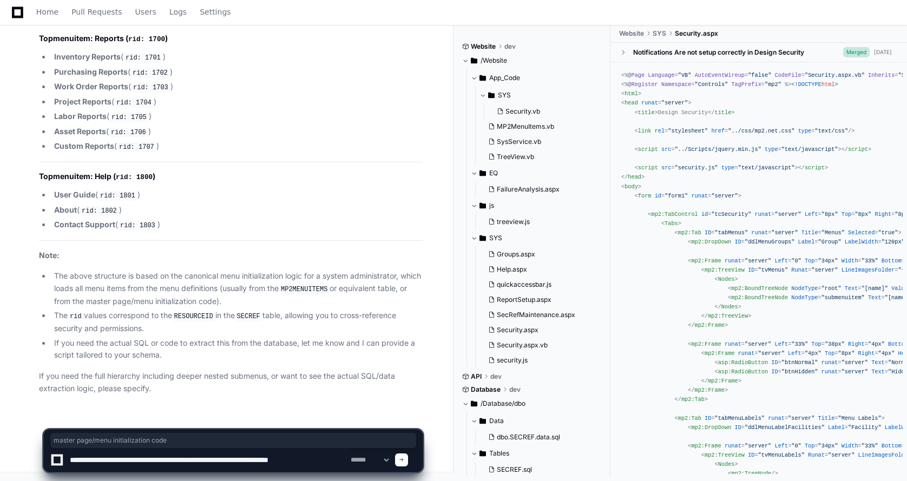
paste textarea "**********"
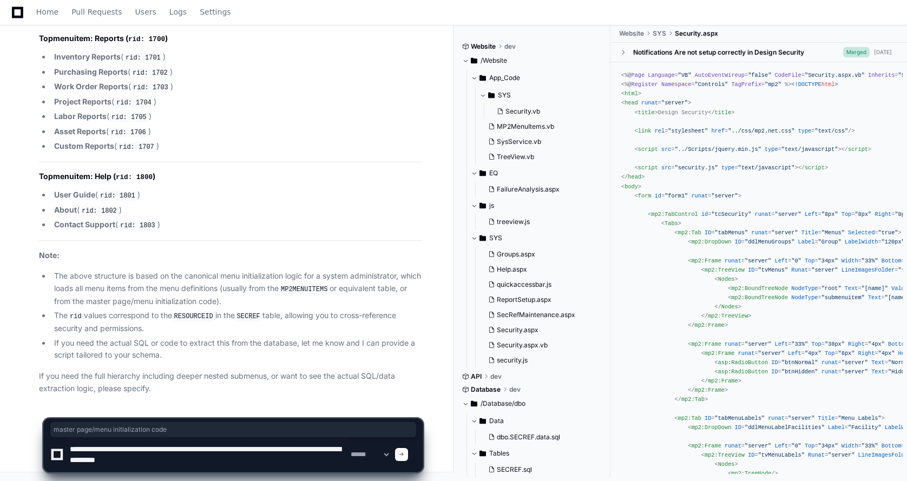
click at [329, 447] on textarea at bounding box center [208, 454] width 281 height 35
click at [332, 450] on textarea at bounding box center [208, 454] width 281 height 35
type textarea "**********"
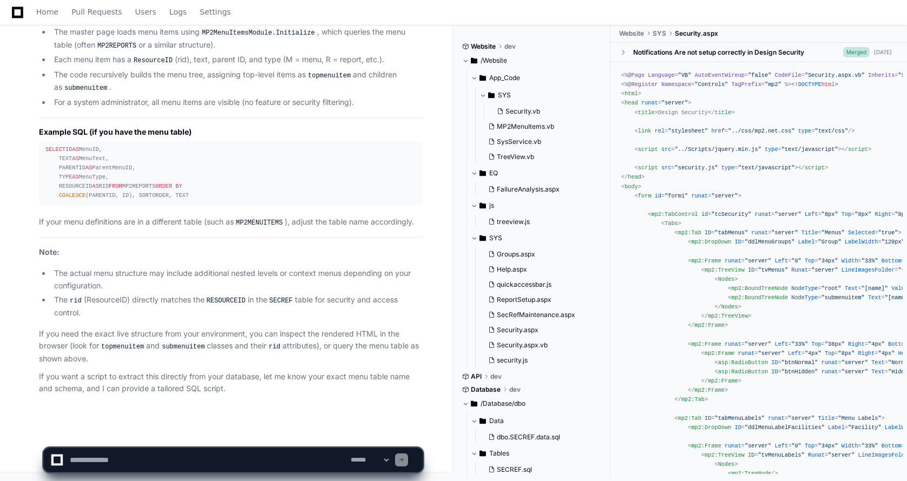
scroll to position [26306, 0]
click at [75, 462] on textarea at bounding box center [208, 460] width 281 height 24
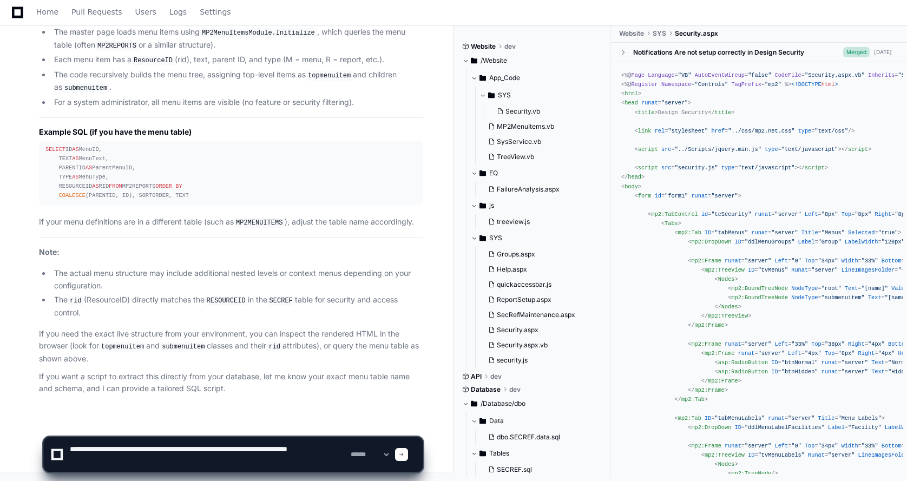
click at [324, 448] on textarea at bounding box center [208, 454] width 281 height 35
type textarea "**********"
click at [98, 462] on textarea at bounding box center [208, 454] width 281 height 35
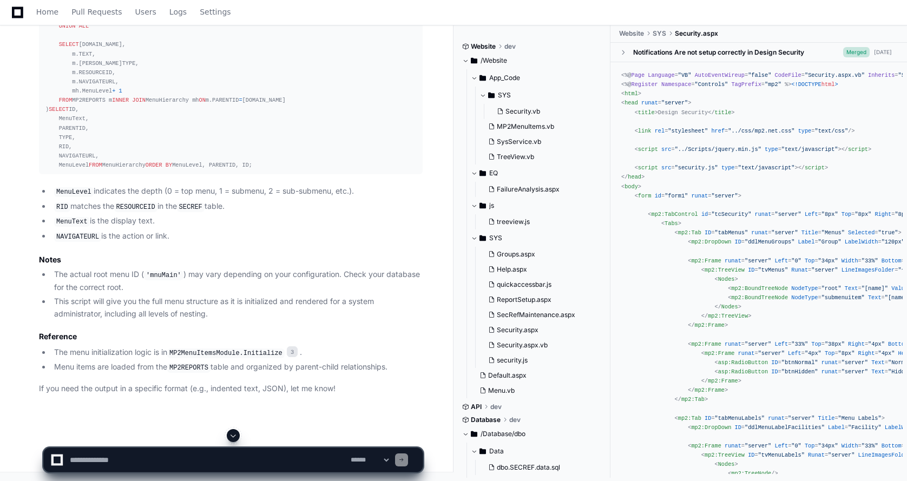
scroll to position [27219, 0]
click at [100, 462] on textarea at bounding box center [208, 460] width 281 height 24
type textarea "**********"
drag, startPoint x: 309, startPoint y: 457, endPoint x: 67, endPoint y: 468, distance: 242.1
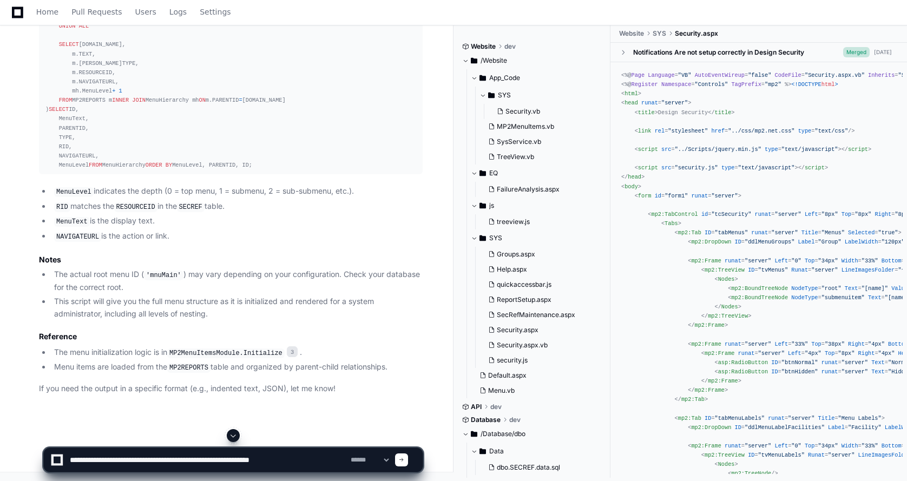
click at [67, 468] on div "**********" at bounding box center [233, 460] width 366 height 24
